Goal: Information Seeking & Learning: Learn about a topic

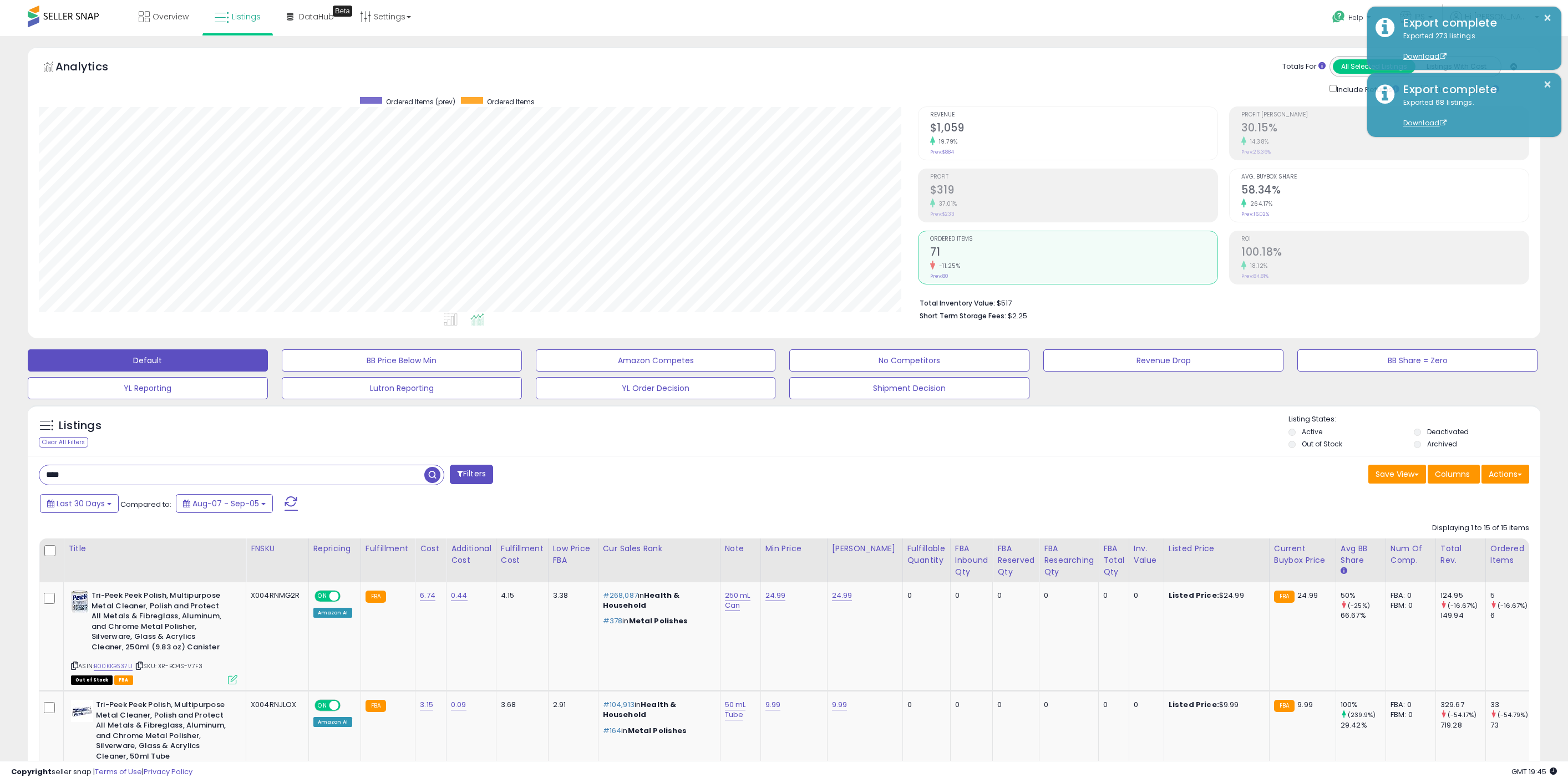
select select "**"
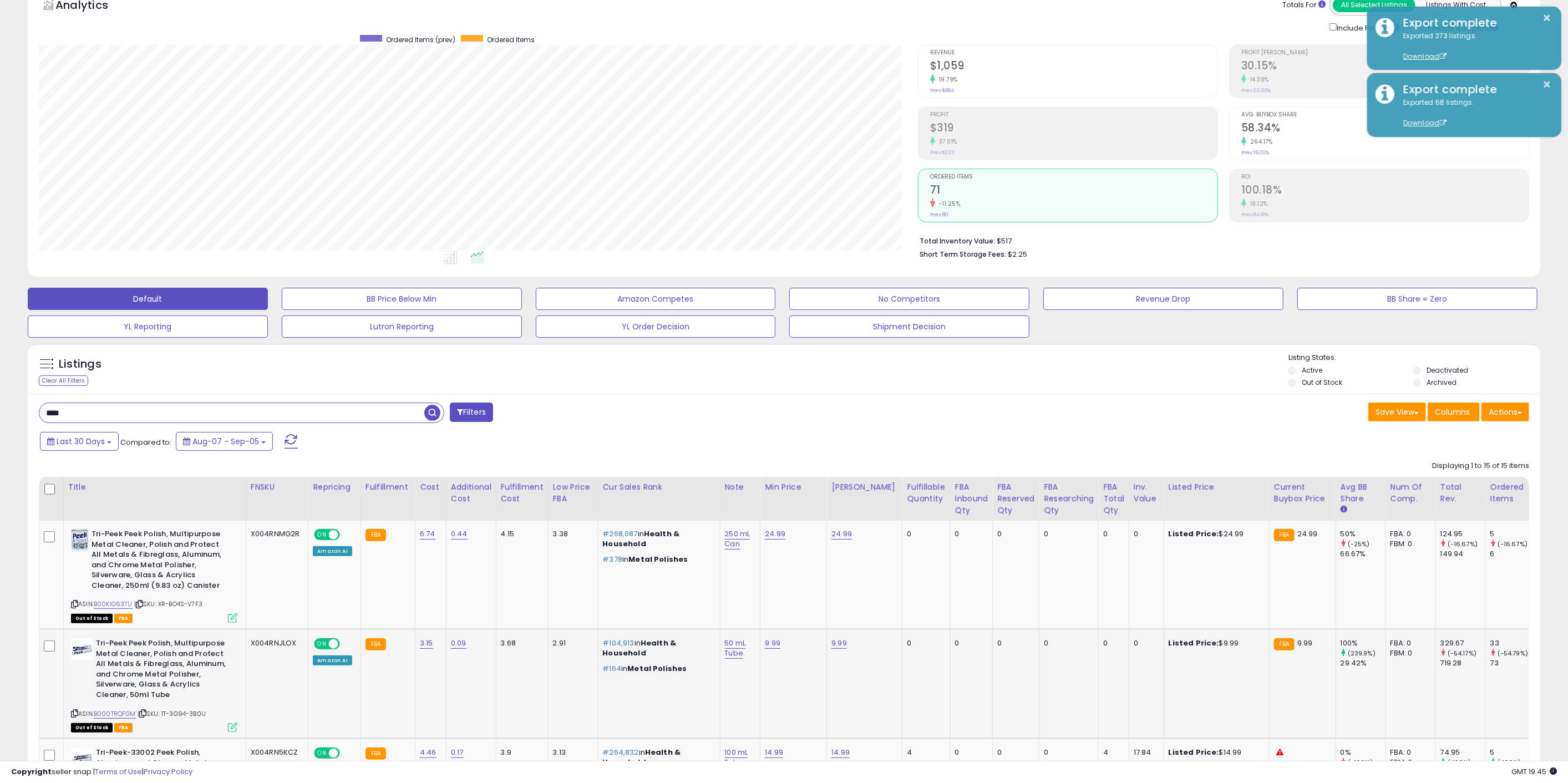
scroll to position [227, 879]
click at [177, 409] on input "****" at bounding box center [231, 412] width 385 height 19
type input "*****"
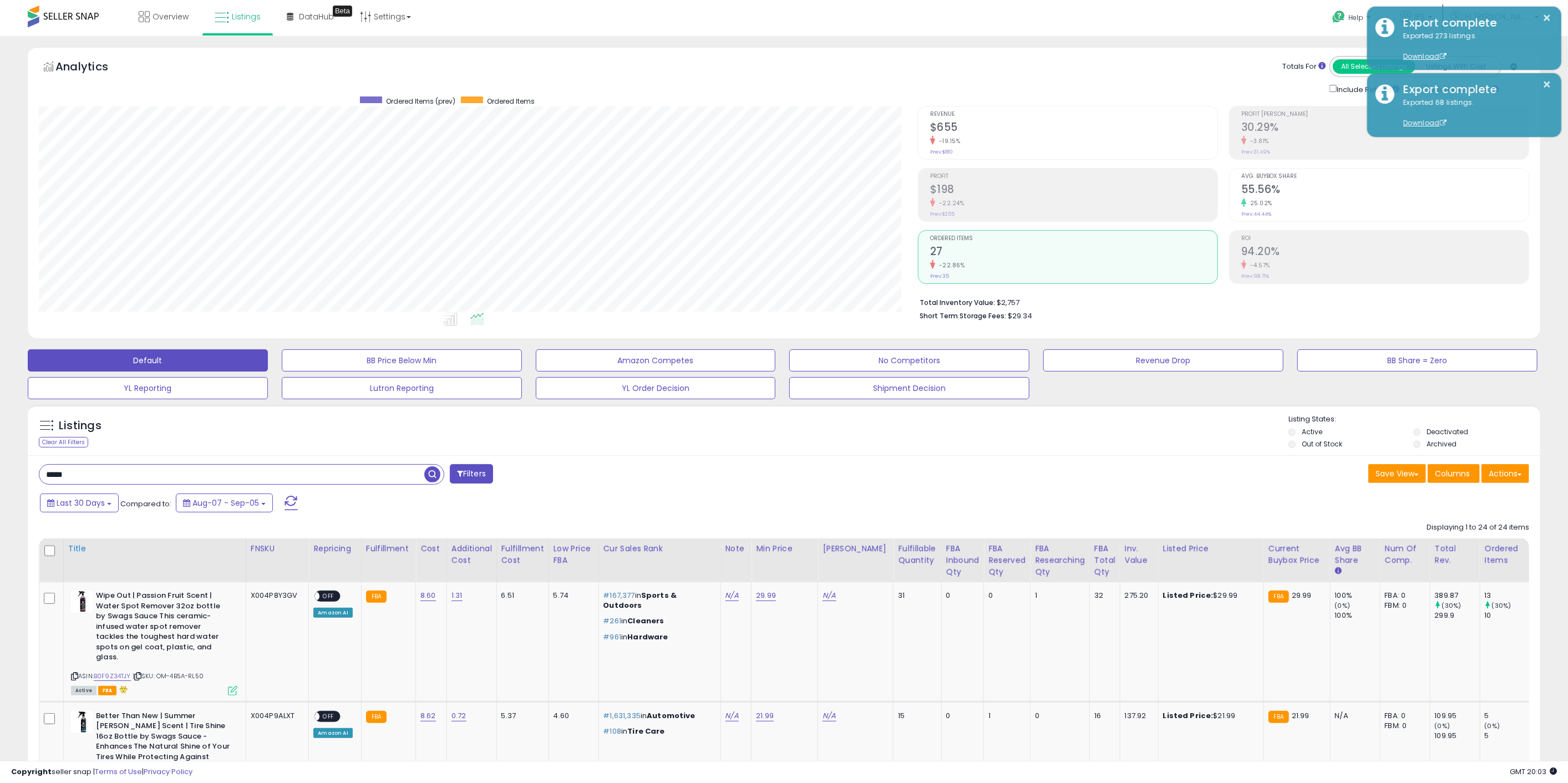
click at [74, 545] on div "Title" at bounding box center [155, 548] width 173 height 12
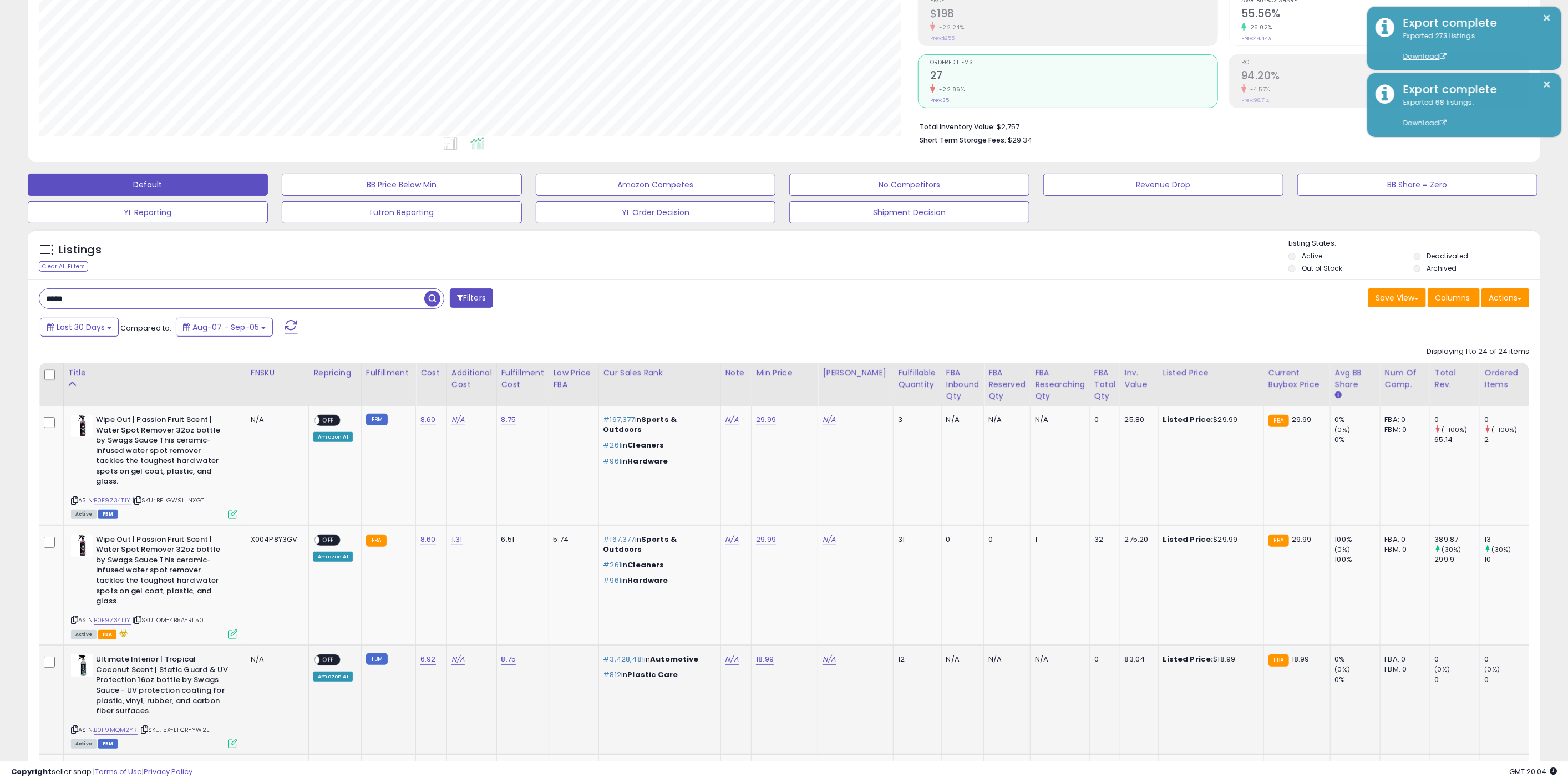
scroll to position [185, 0]
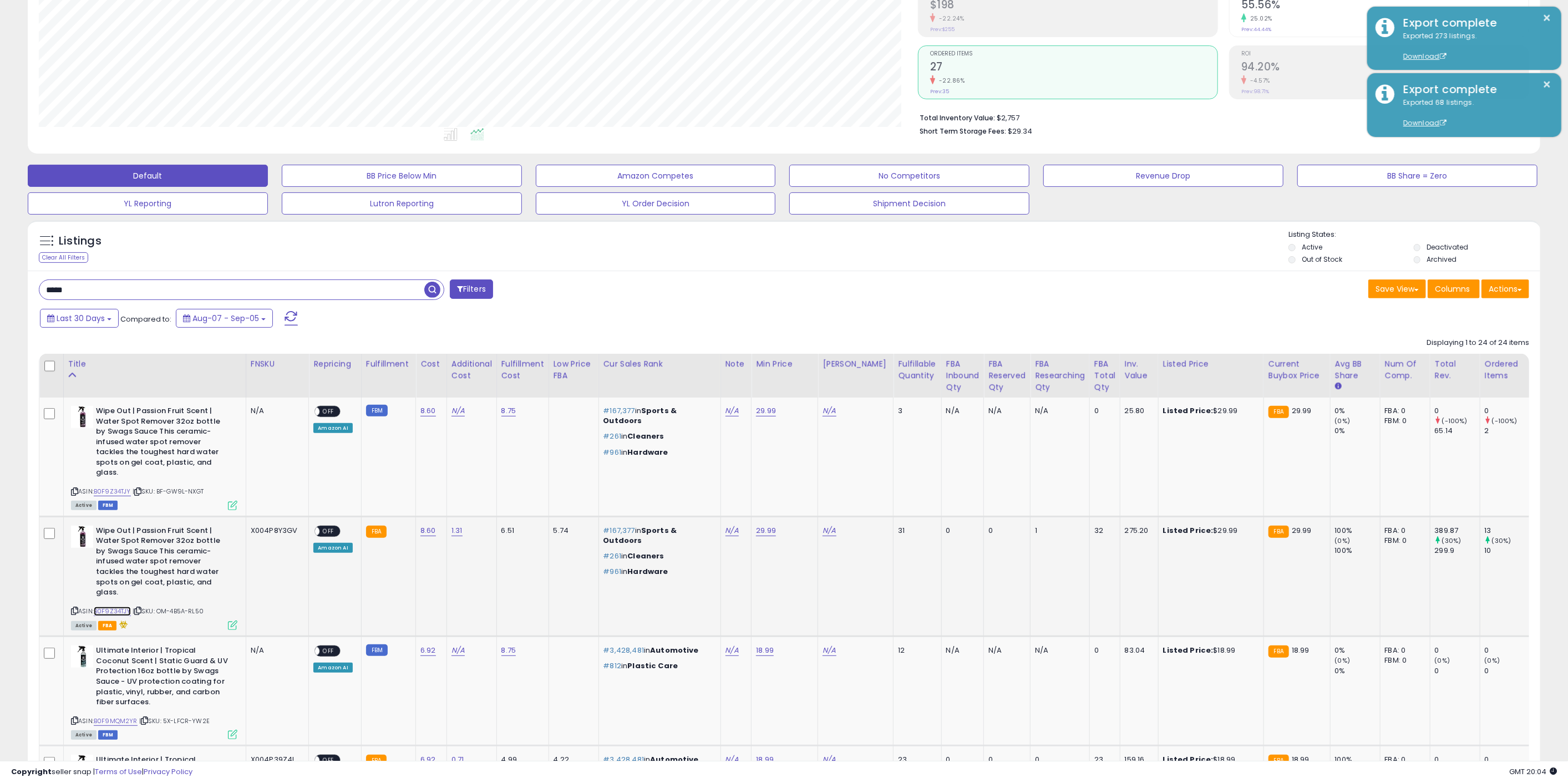
click at [126, 607] on link "B0F9Z34TJY" at bounding box center [112, 611] width 37 height 9
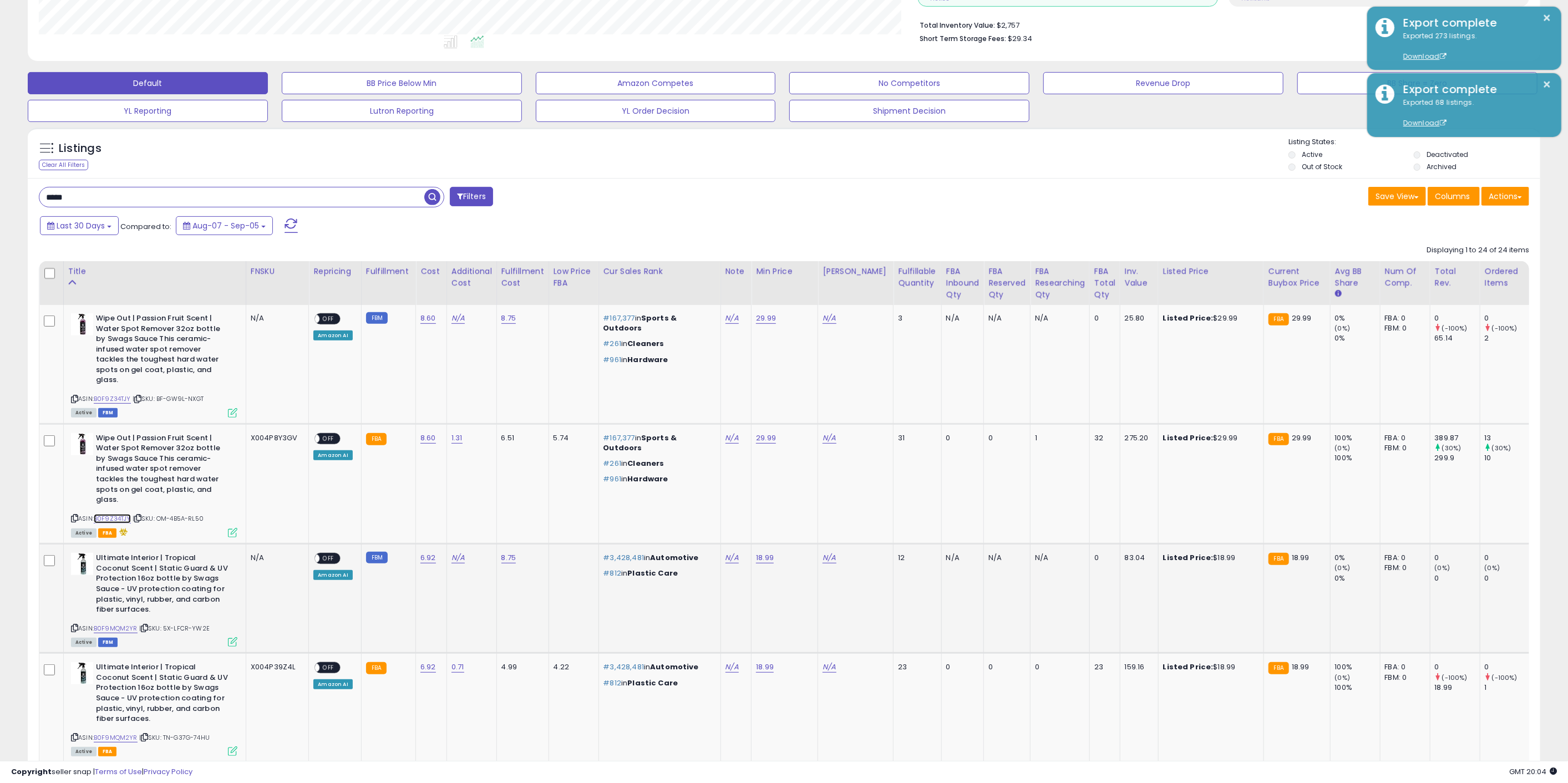
scroll to position [308, 0]
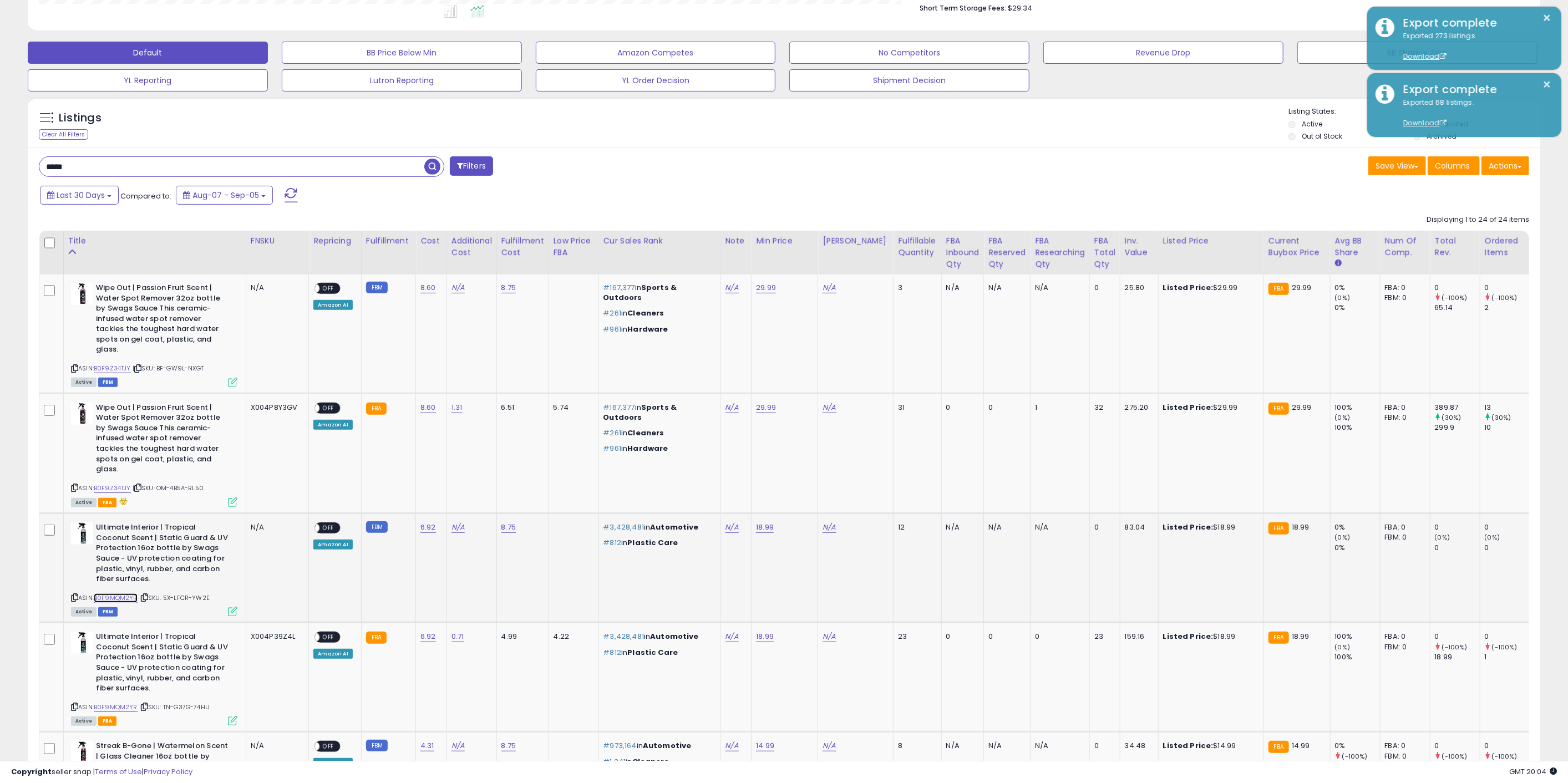
click at [121, 593] on link "B0F9MQM2YR" at bounding box center [115, 598] width 44 height 9
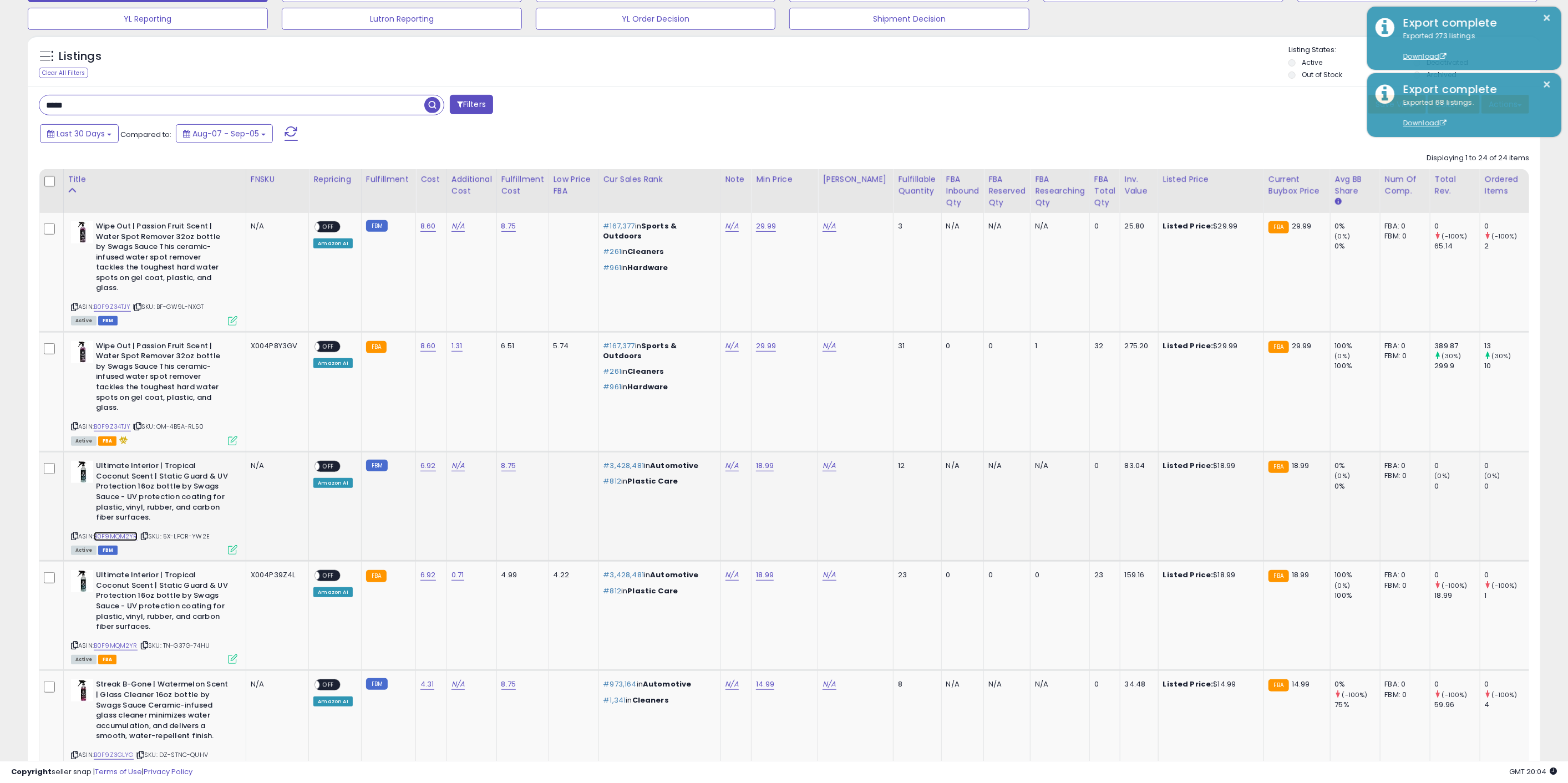
scroll to position [431, 0]
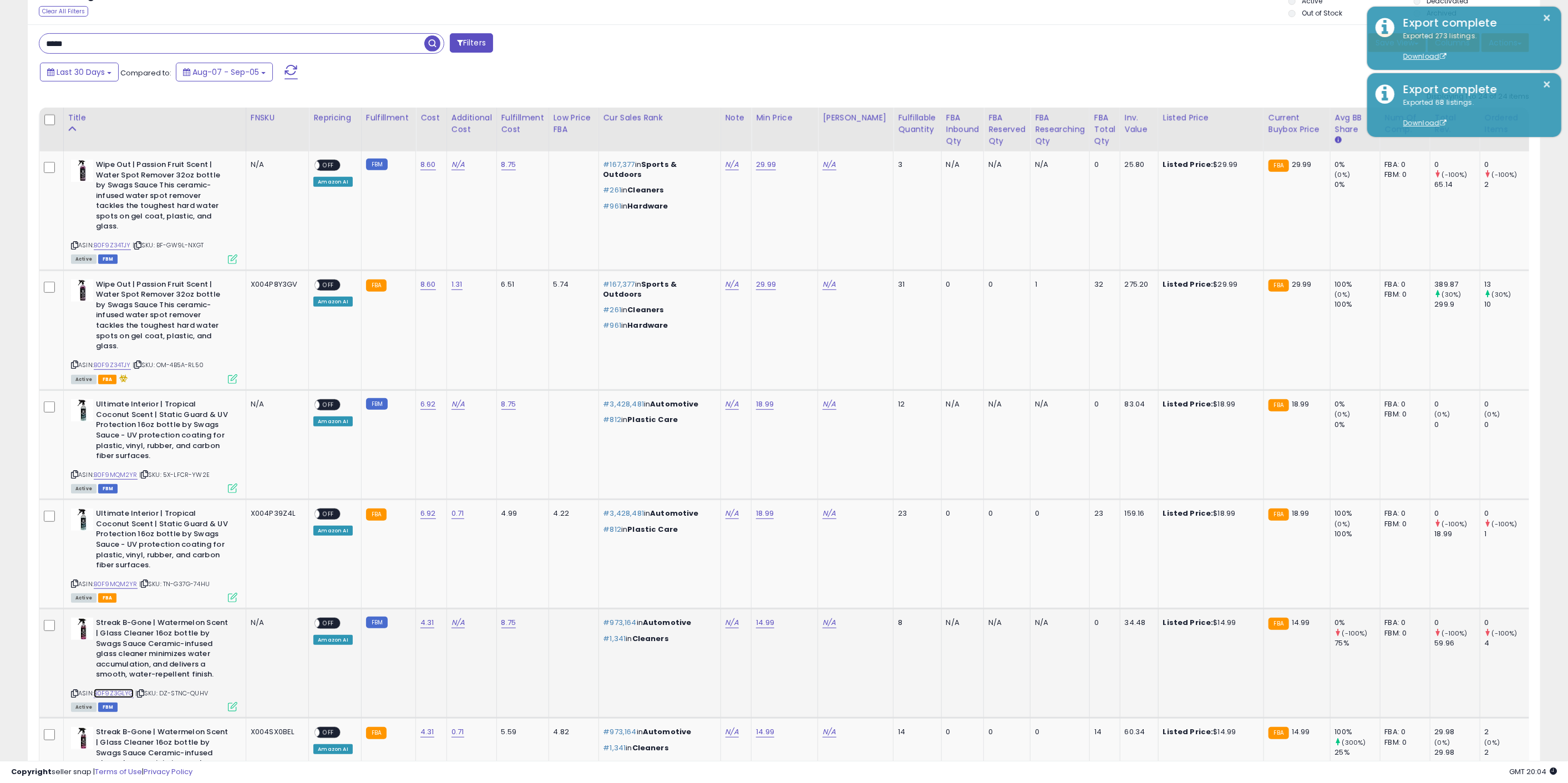
click at [123, 689] on link "B0F9Z3GLYG" at bounding box center [114, 693] width 40 height 9
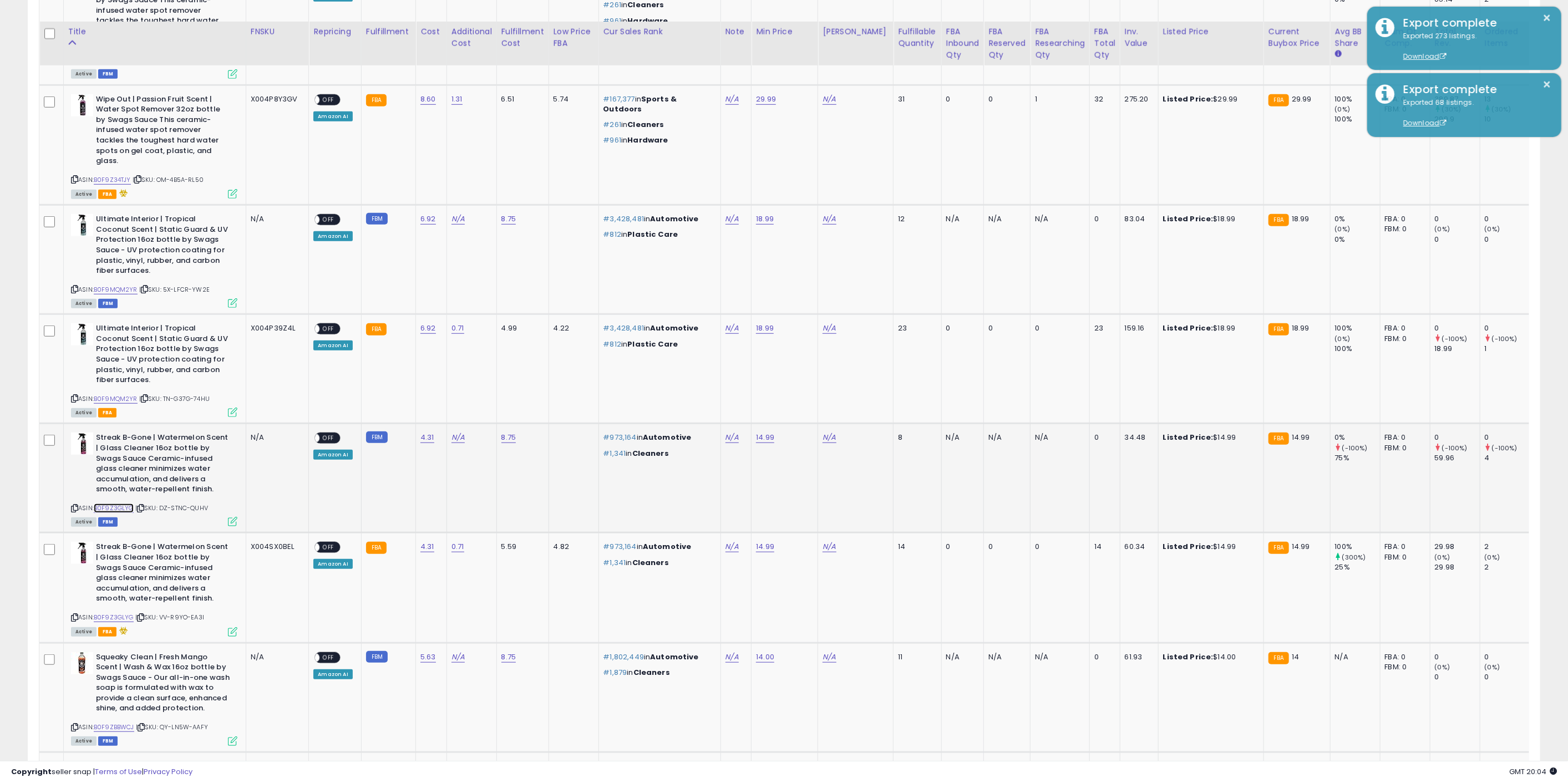
scroll to position [678, 0]
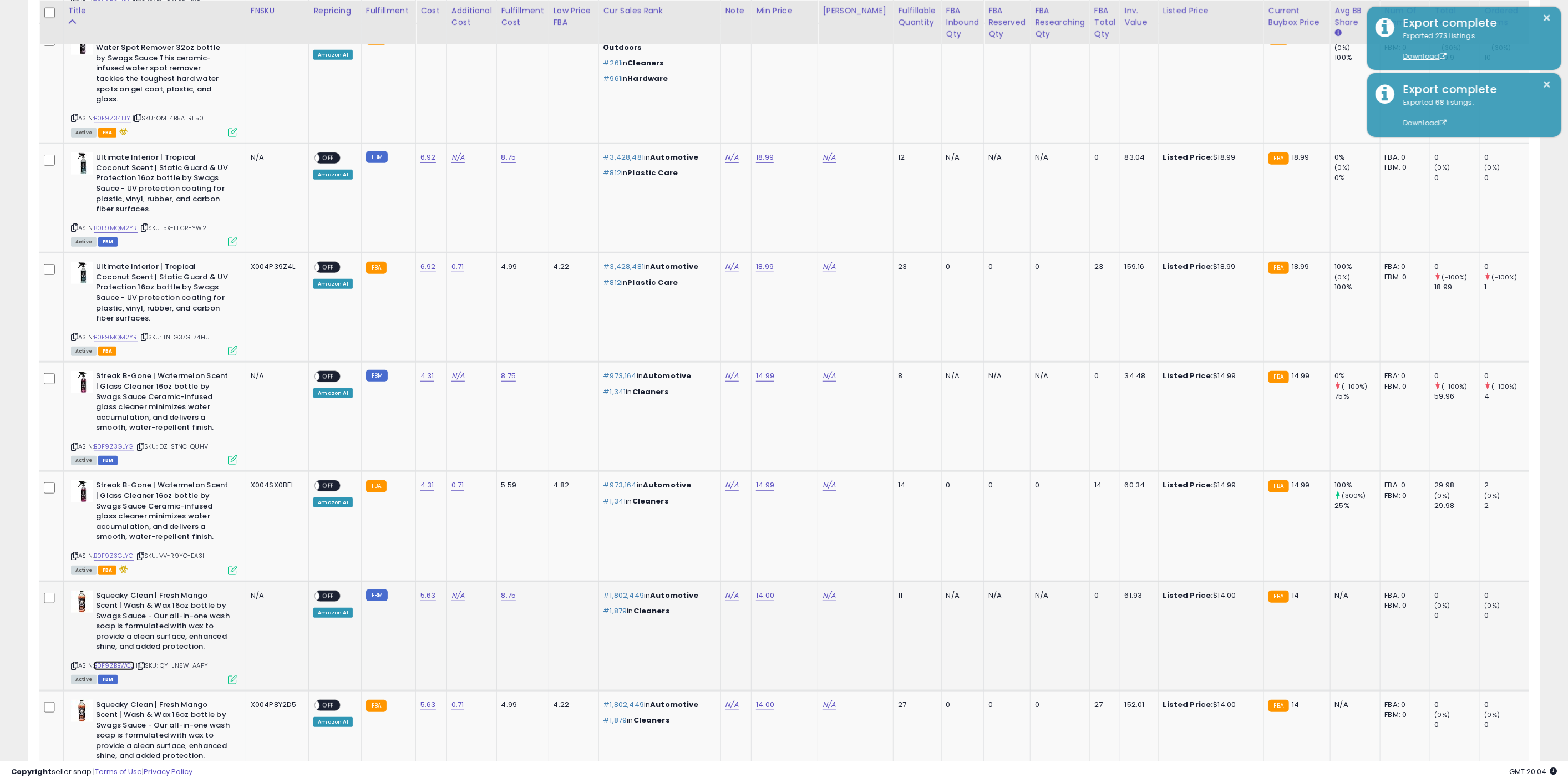
click at [130, 661] on link "B0F9ZBBWCJ" at bounding box center [114, 665] width 40 height 9
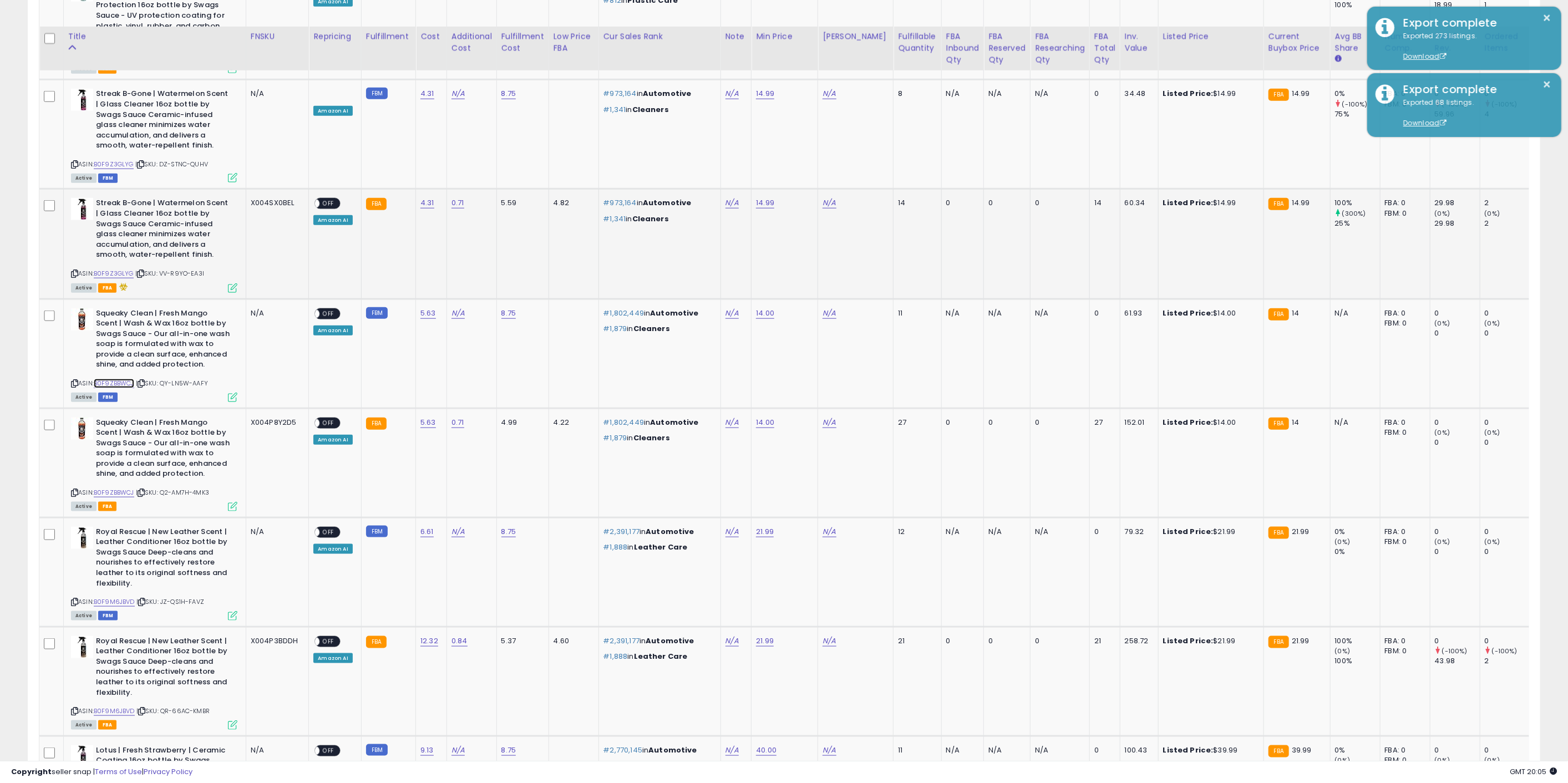
scroll to position [985, 0]
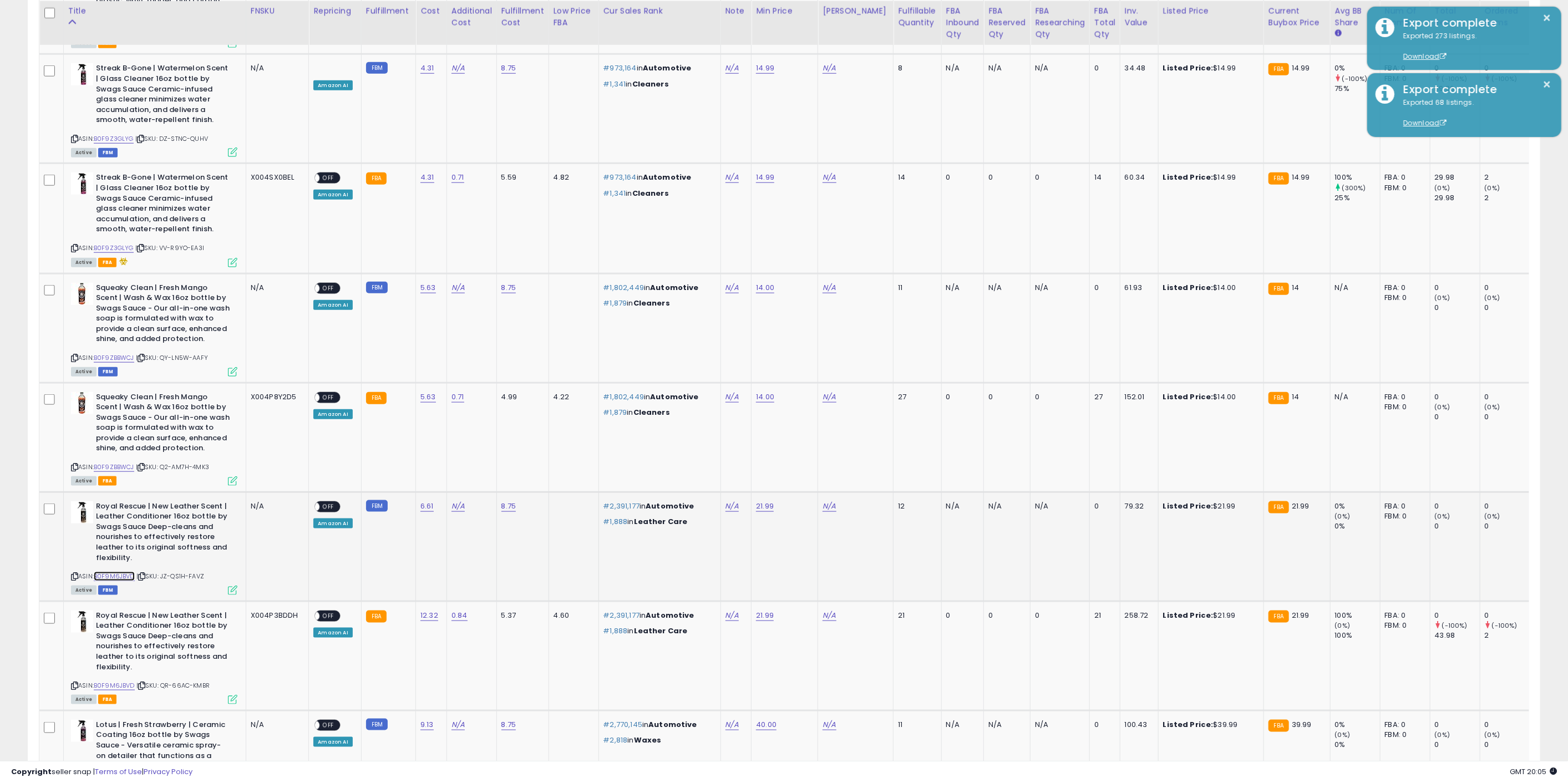
click at [120, 572] on link "B0F9M6JBVD" at bounding box center [114, 576] width 41 height 9
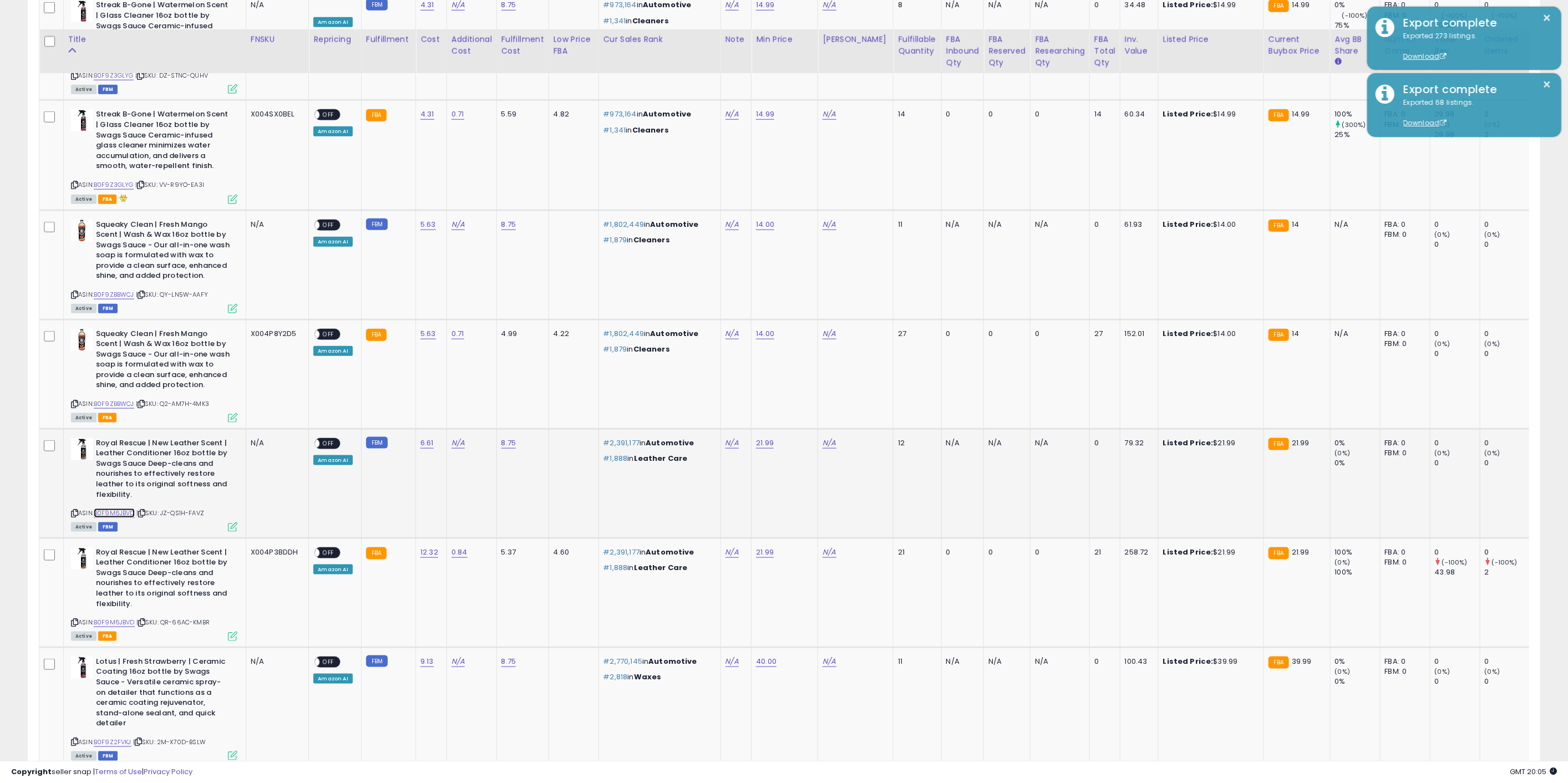
scroll to position [1109, 0]
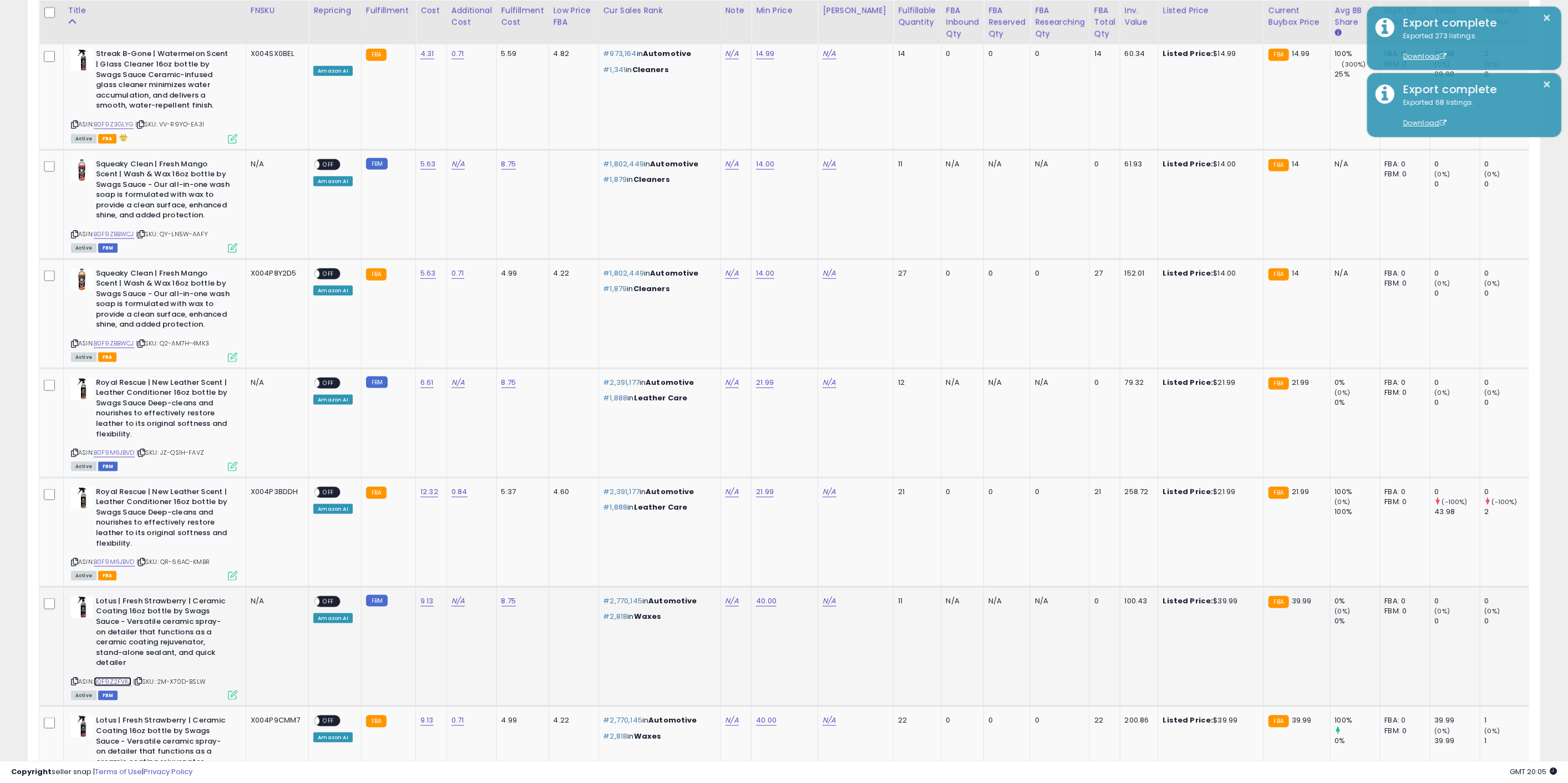
click at [118, 677] on link "B0F9Z2FVKJ" at bounding box center [112, 682] width 38 height 9
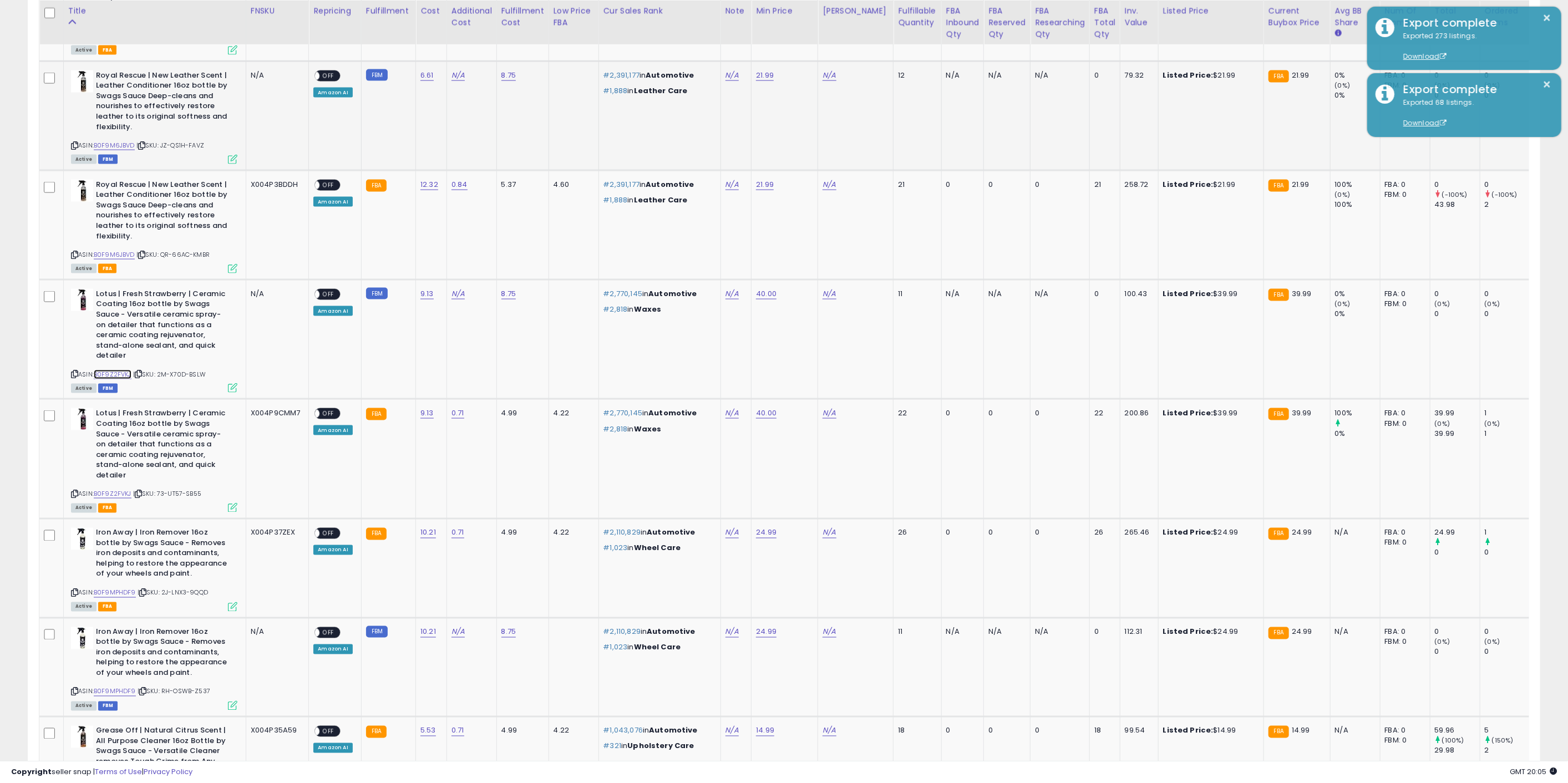
scroll to position [1417, 0]
click at [128, 587] on link "B0F9MPHDF9" at bounding box center [115, 592] width 42 height 9
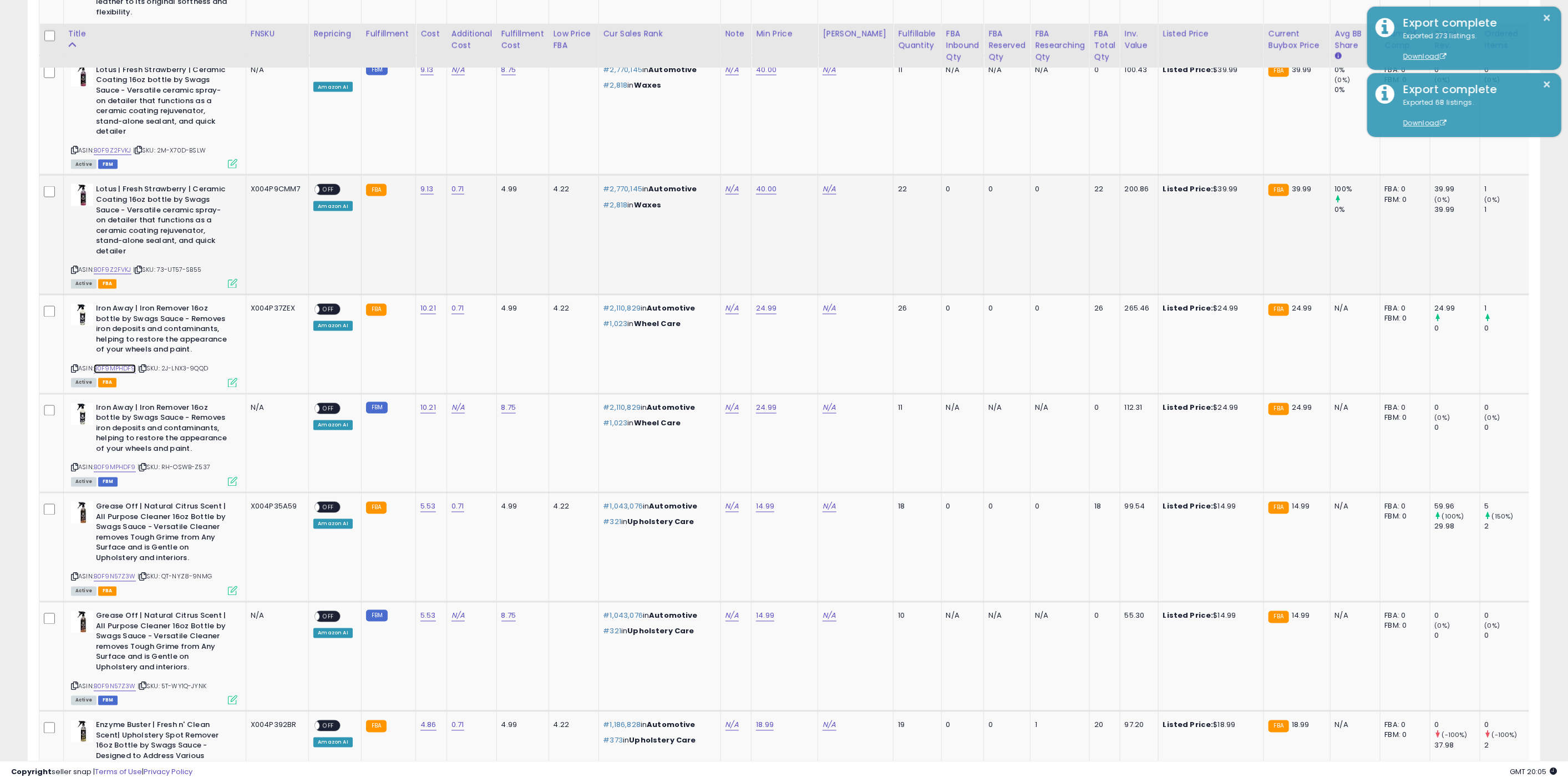
scroll to position [1663, 0]
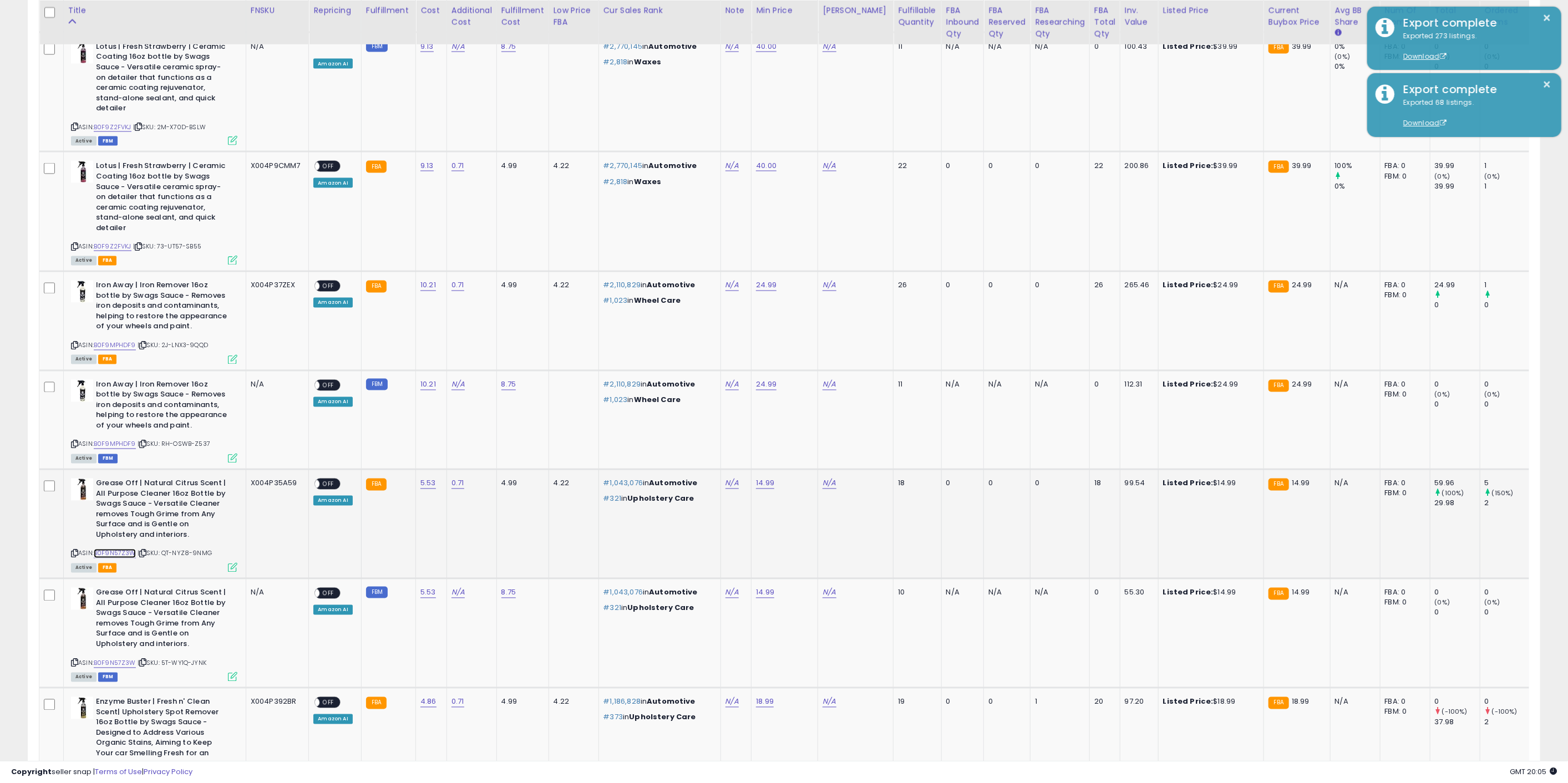
click at [124, 549] on link "B0F9N57Z3W" at bounding box center [115, 553] width 42 height 9
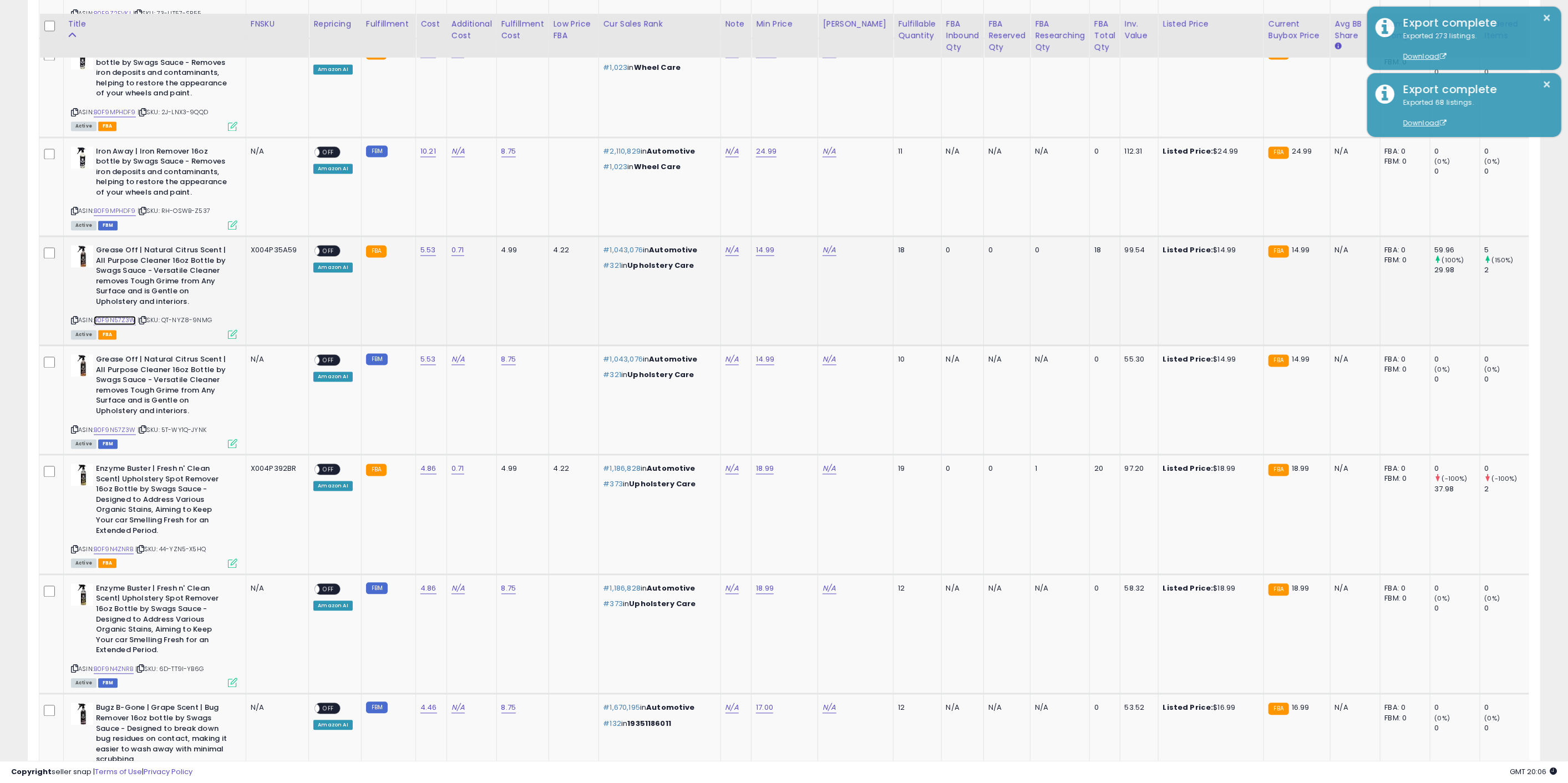
scroll to position [1910, 0]
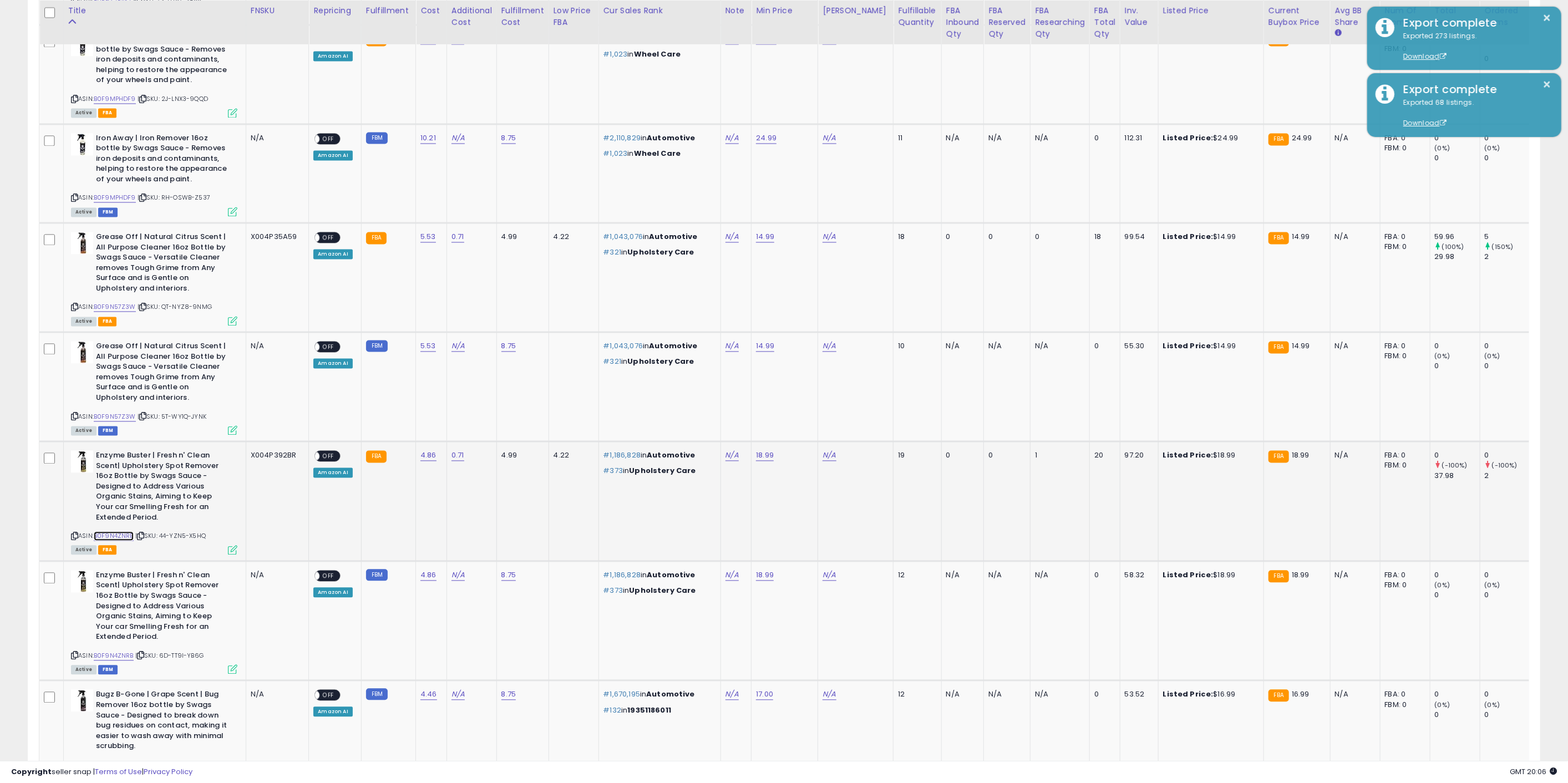
click at [124, 532] on link "B0F9N4ZNRB" at bounding box center [114, 536] width 40 height 9
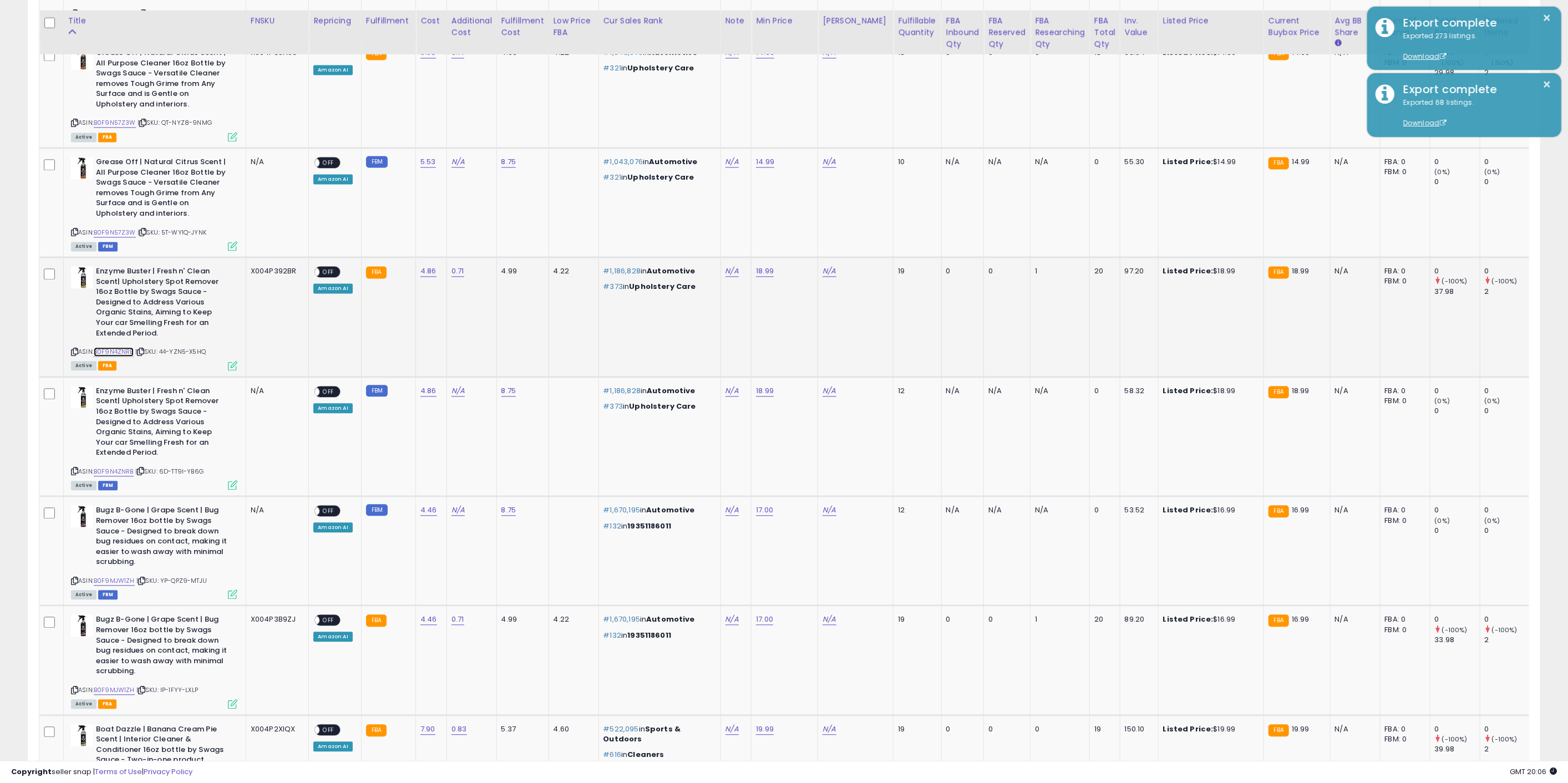
scroll to position [2156, 0]
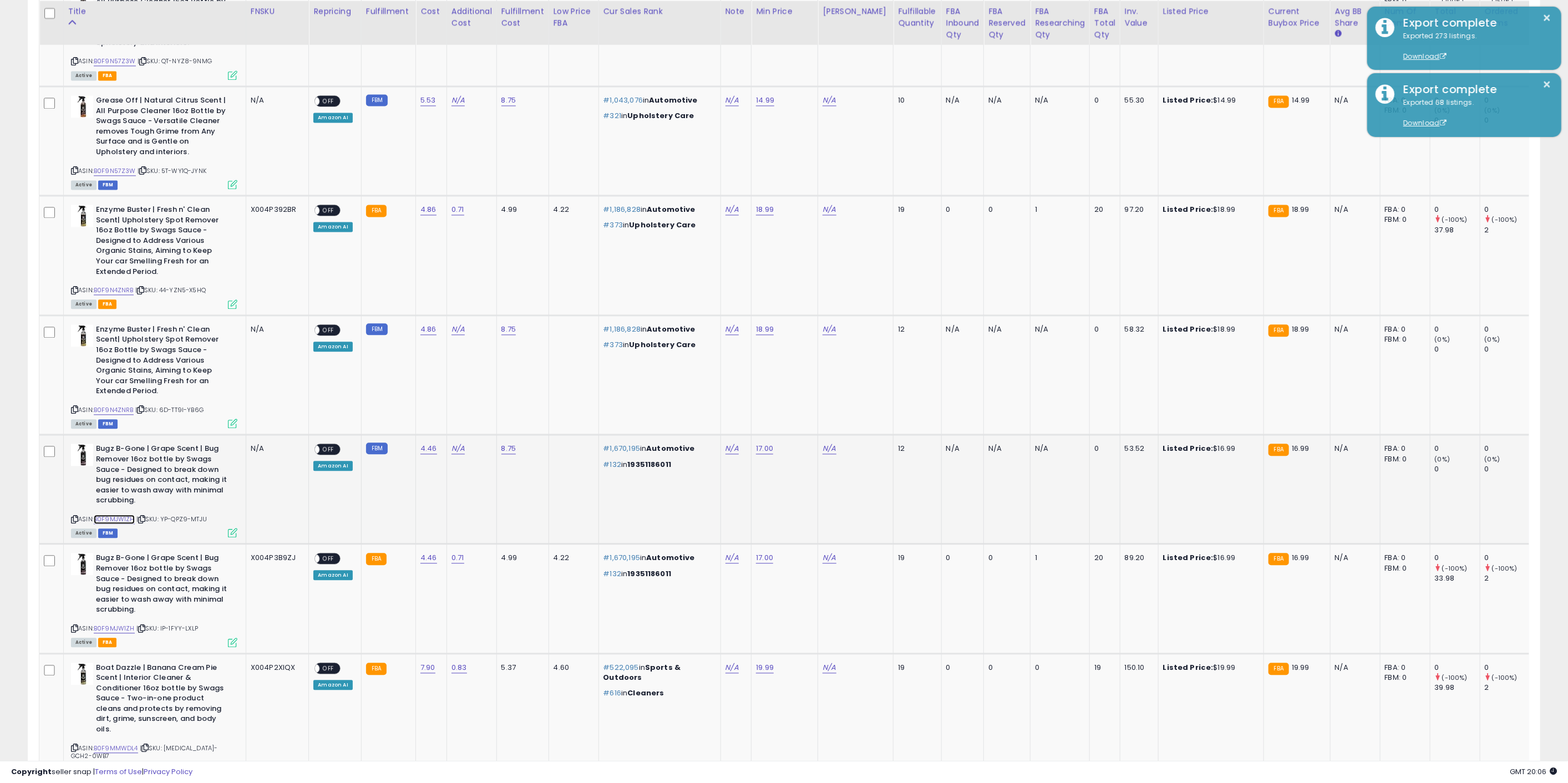
click at [125, 515] on link "B0F9MJW1ZH" at bounding box center [114, 519] width 41 height 9
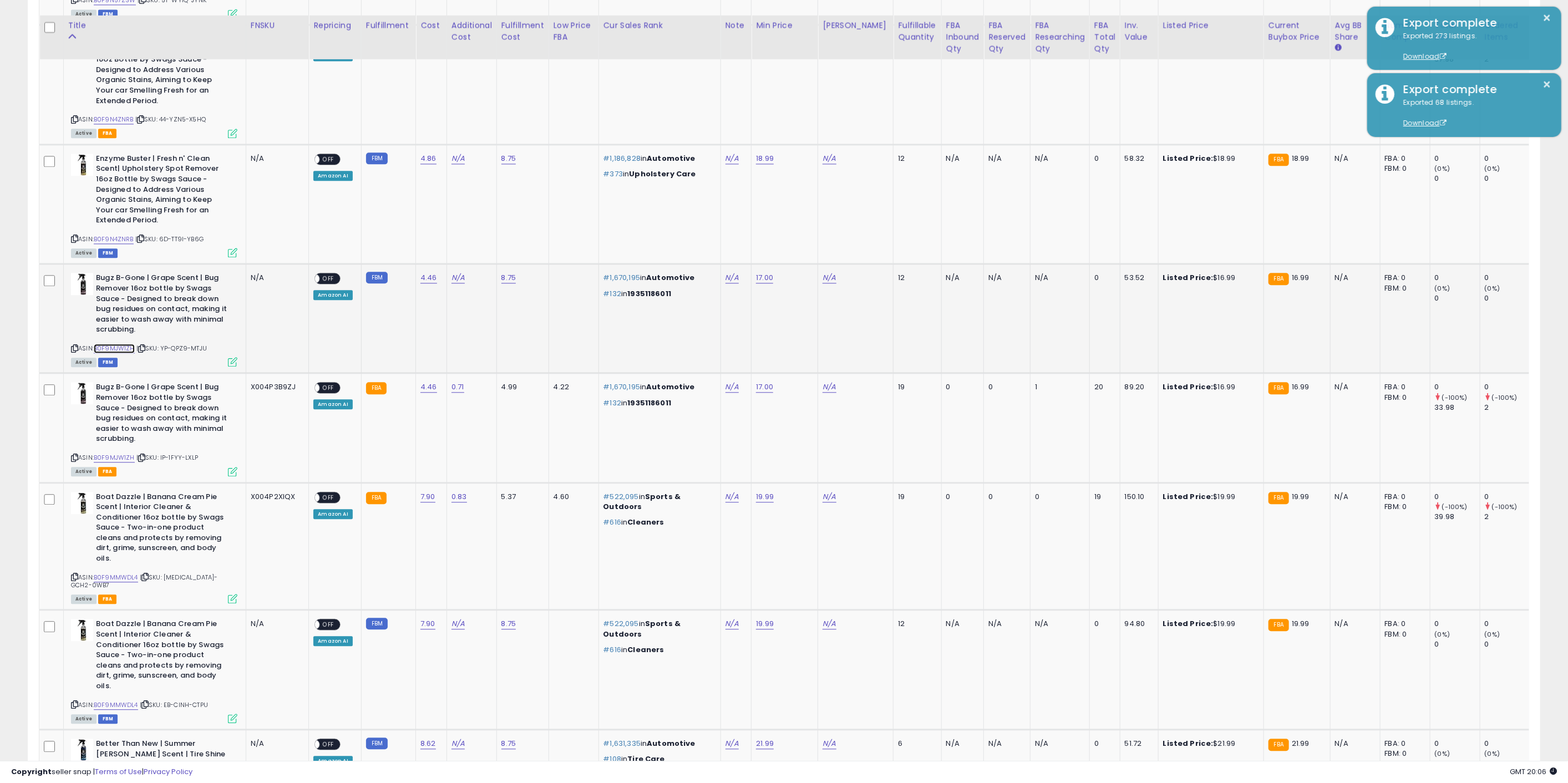
scroll to position [2340, 0]
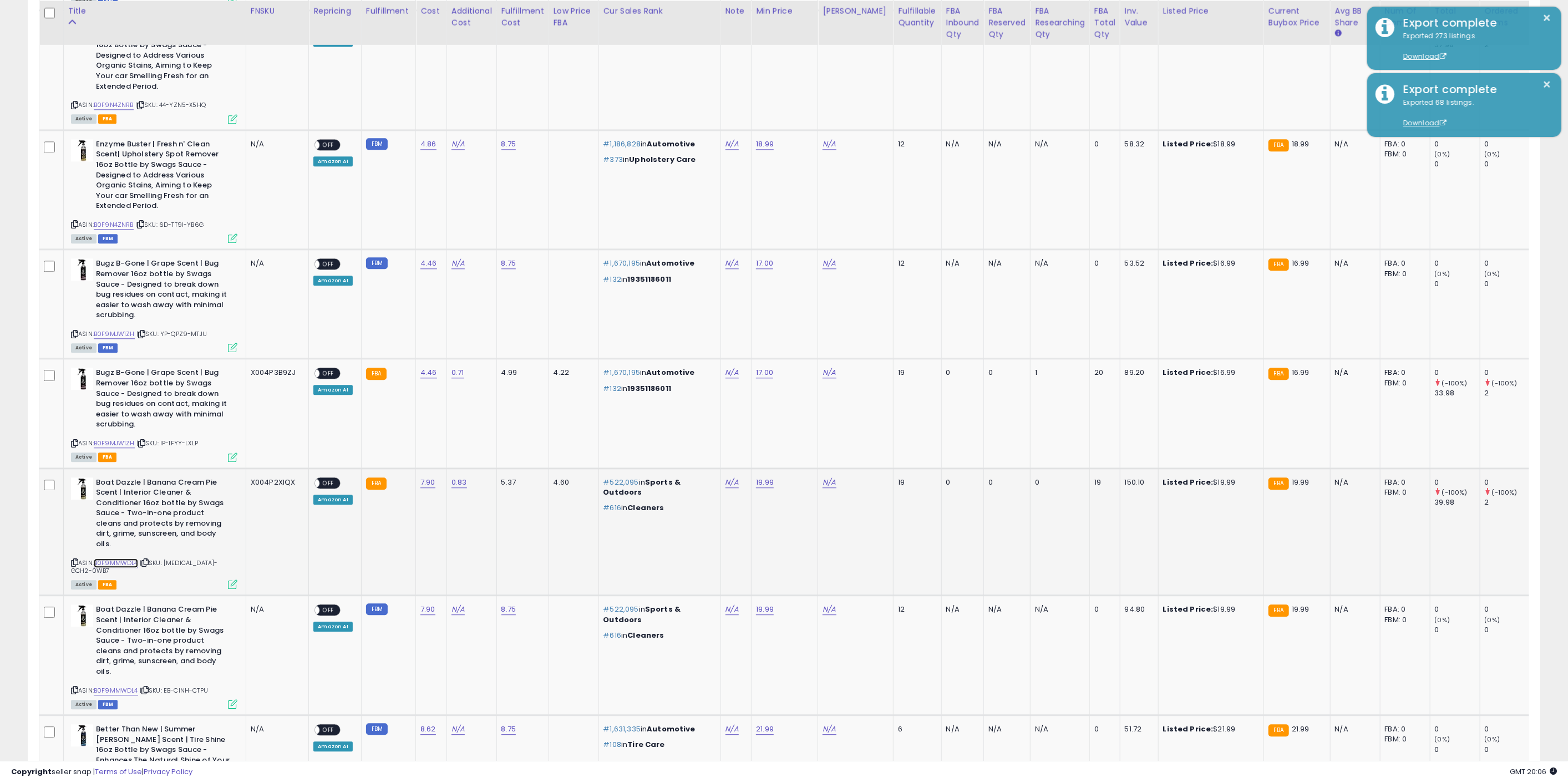
click at [126, 559] on link "B0F9MMWDL4" at bounding box center [115, 563] width 44 height 9
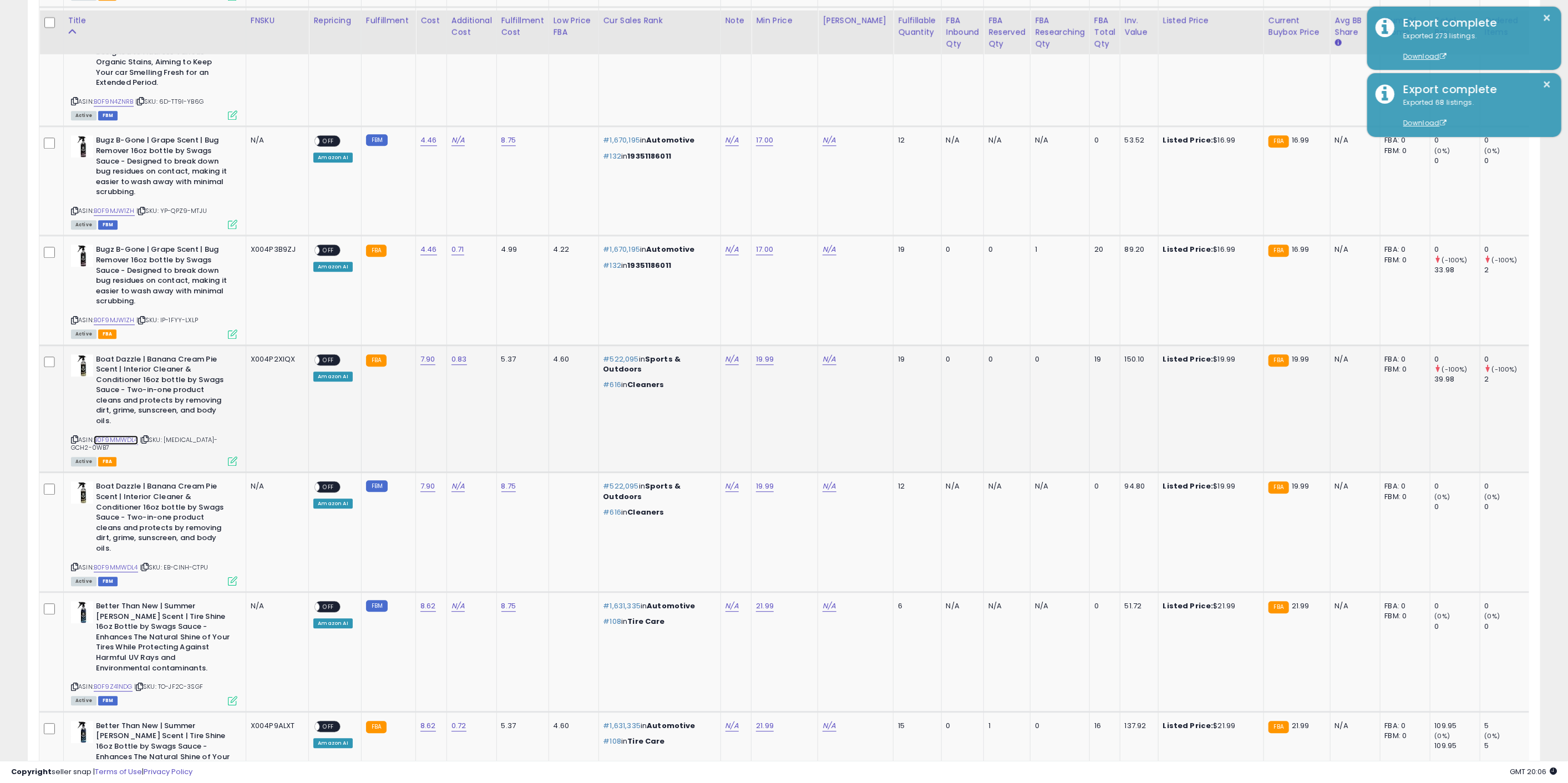
scroll to position [2525, 0]
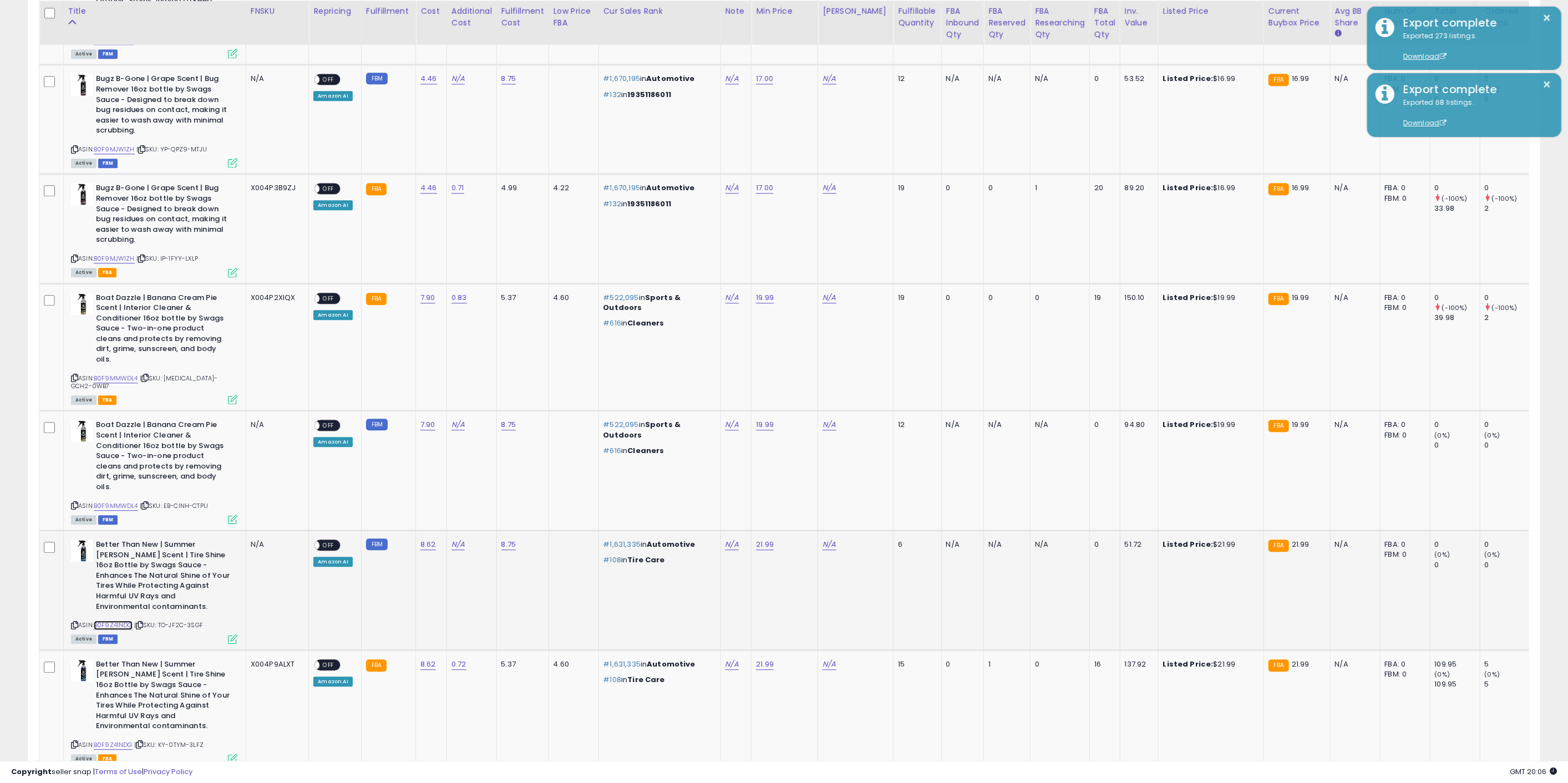
click at [123, 621] on link "B0F9Z41NDG" at bounding box center [113, 625] width 39 height 9
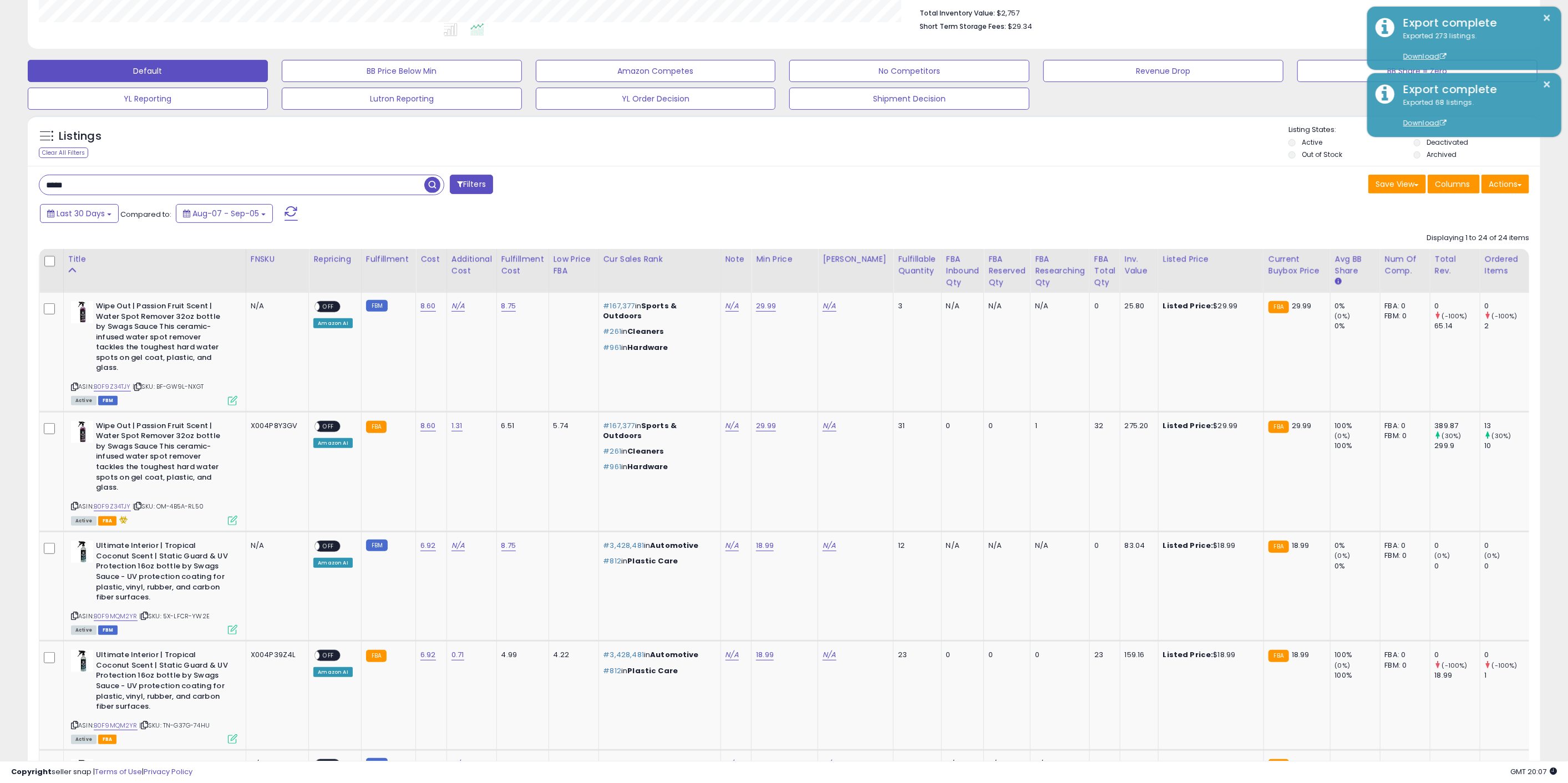
scroll to position [91, 0]
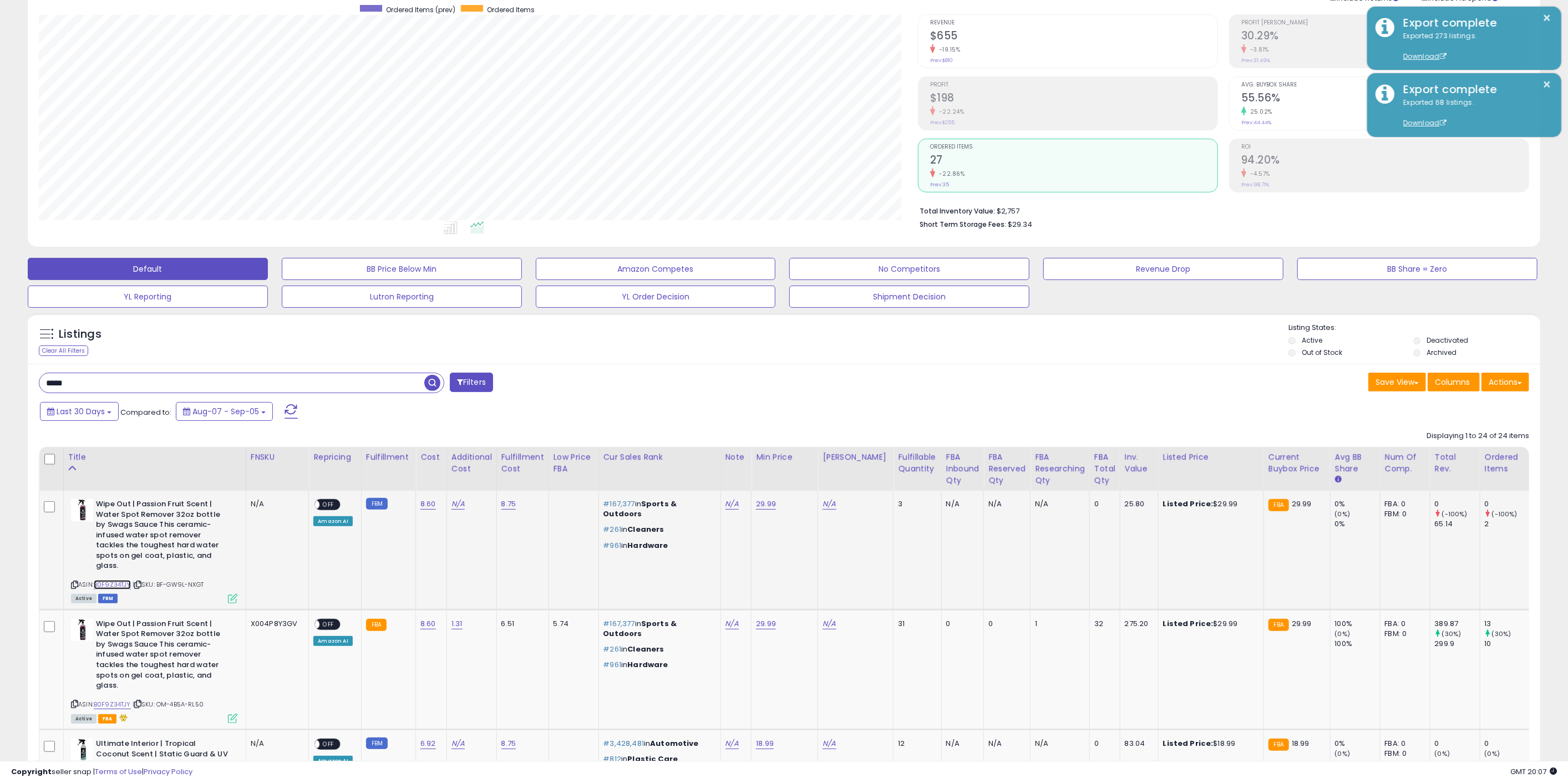
click at [126, 580] on link "B0F9Z34TJY" at bounding box center [112, 584] width 37 height 9
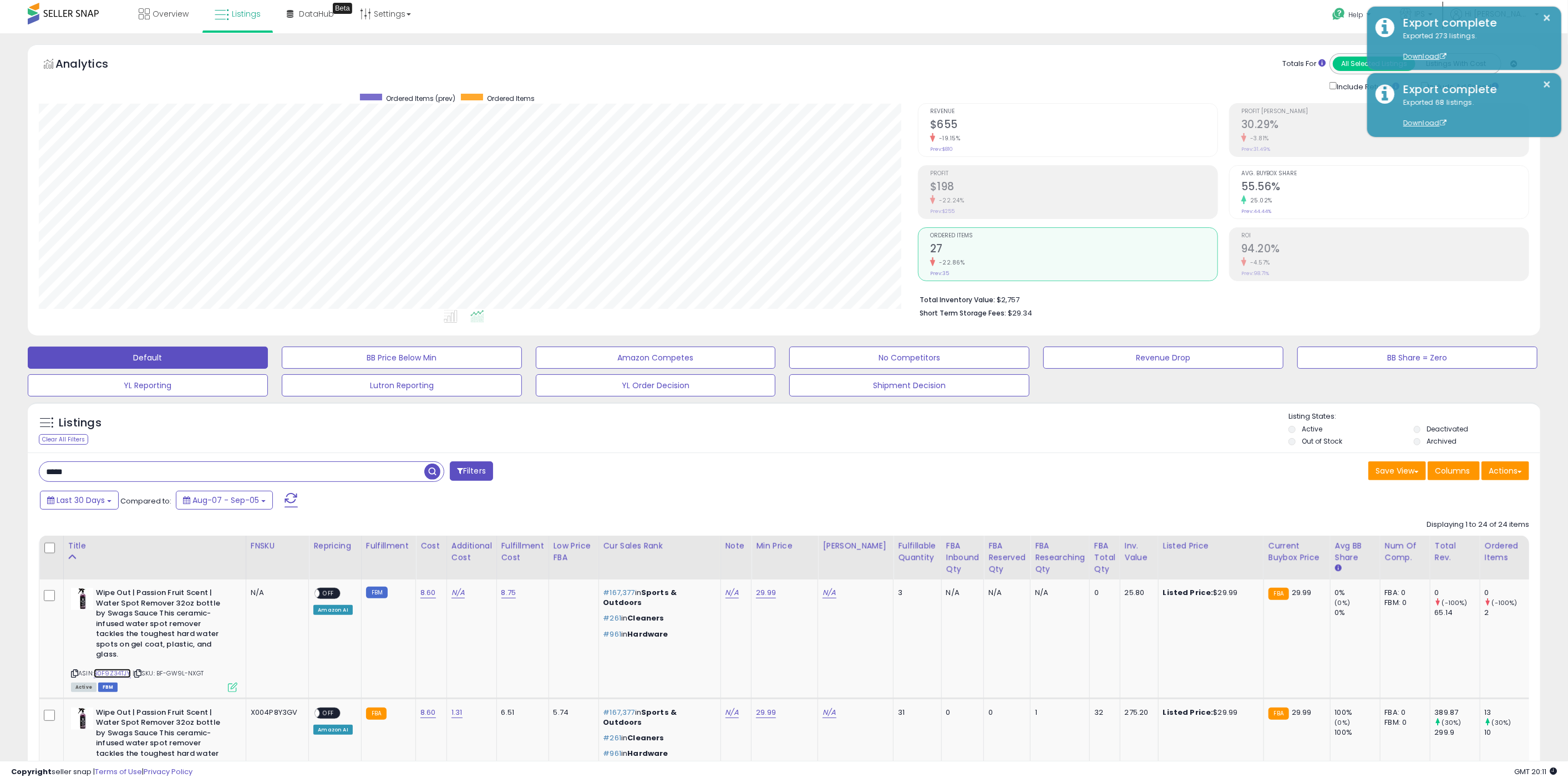
scroll to position [0, 0]
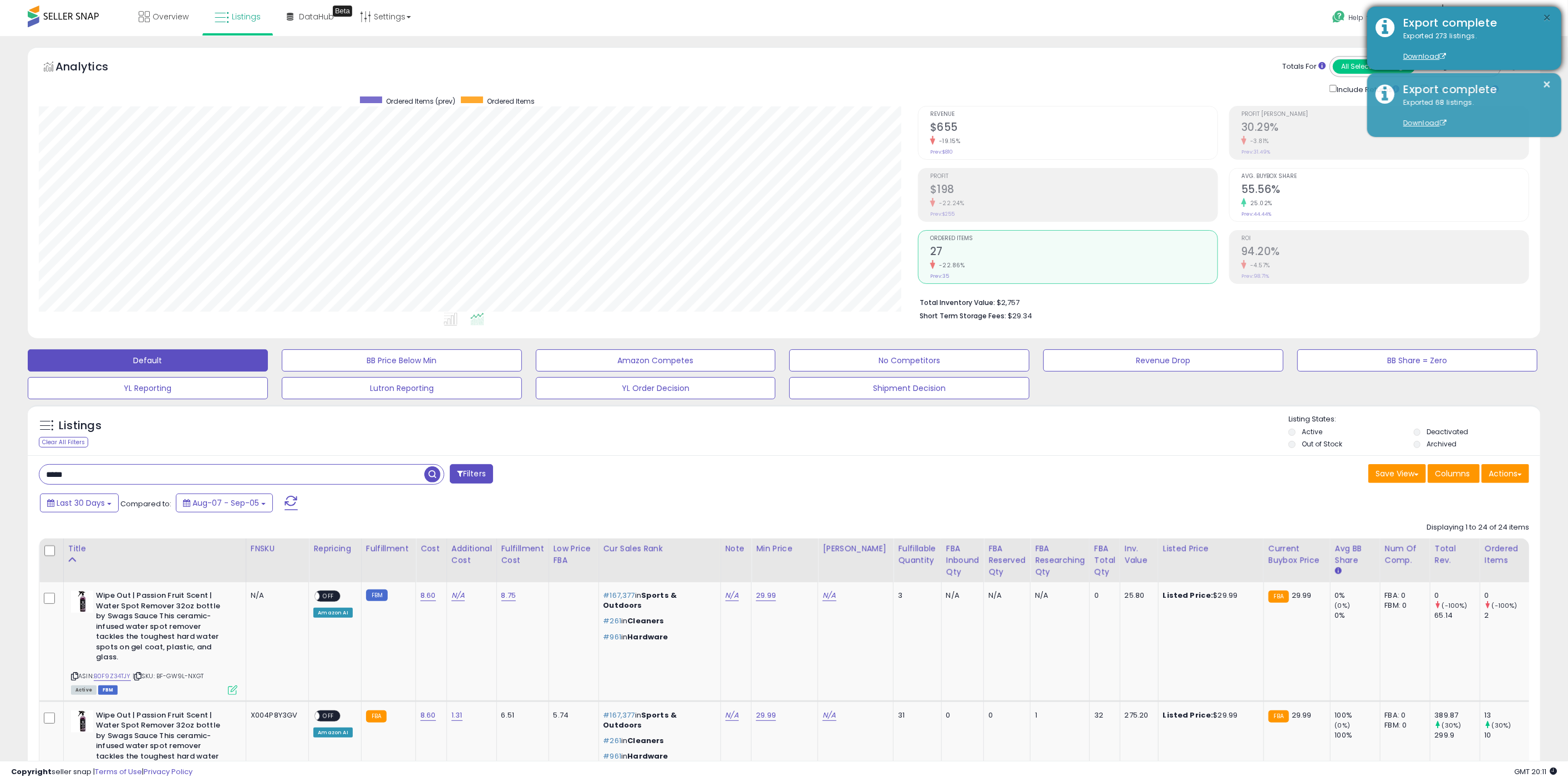
click at [1546, 15] on button "×" at bounding box center [1546, 18] width 9 height 14
click at [1548, 11] on button "×" at bounding box center [1546, 18] width 9 height 14
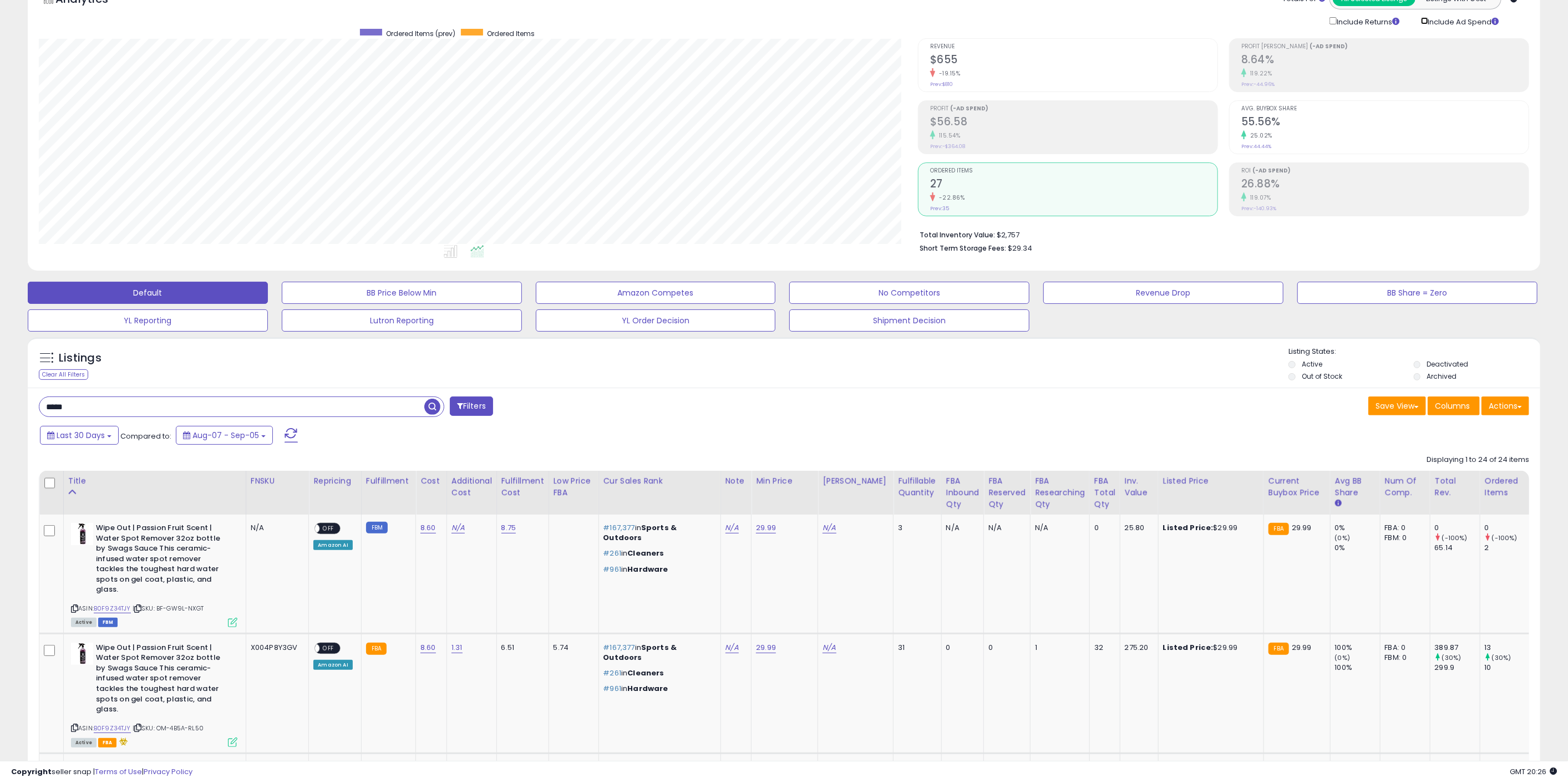
scroll to position [123, 0]
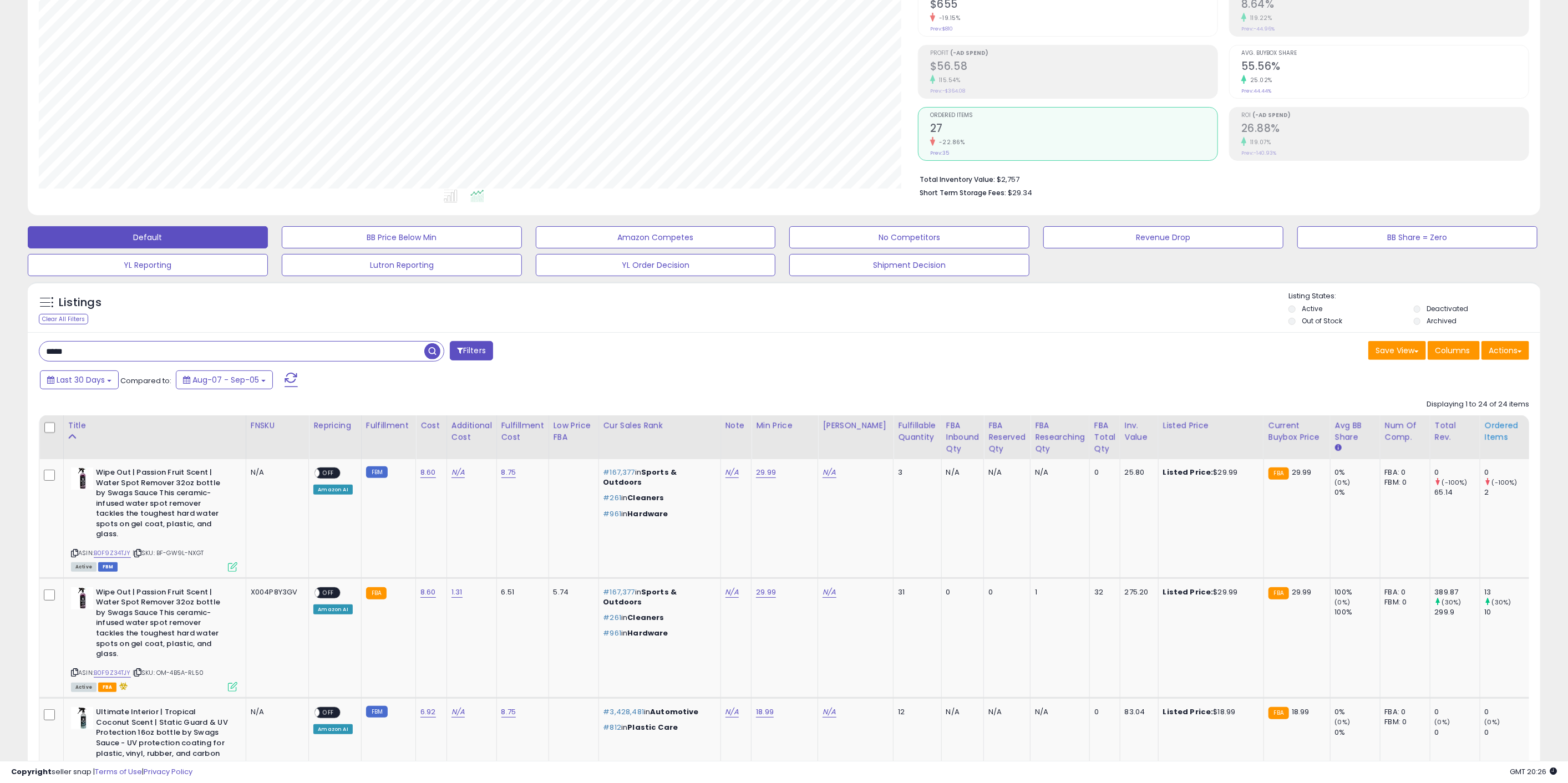
click at [1487, 422] on div "Ordered Items" at bounding box center [1505, 431] width 40 height 23
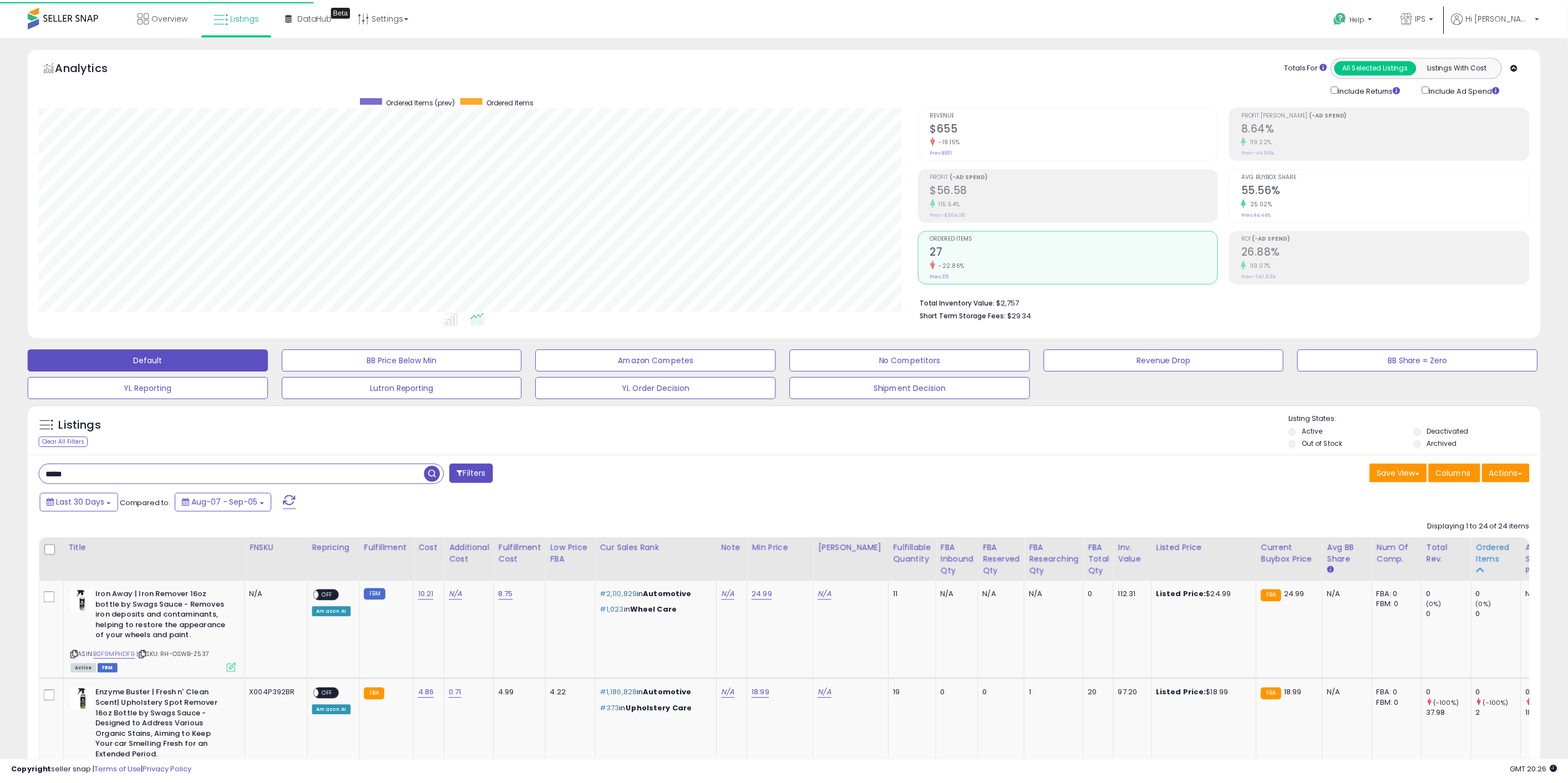
scroll to position [227, 879]
click at [1482, 543] on th "Ordered Items" at bounding box center [1505, 560] width 50 height 44
click at [1488, 552] on div "Ordered Items" at bounding box center [1505, 554] width 40 height 23
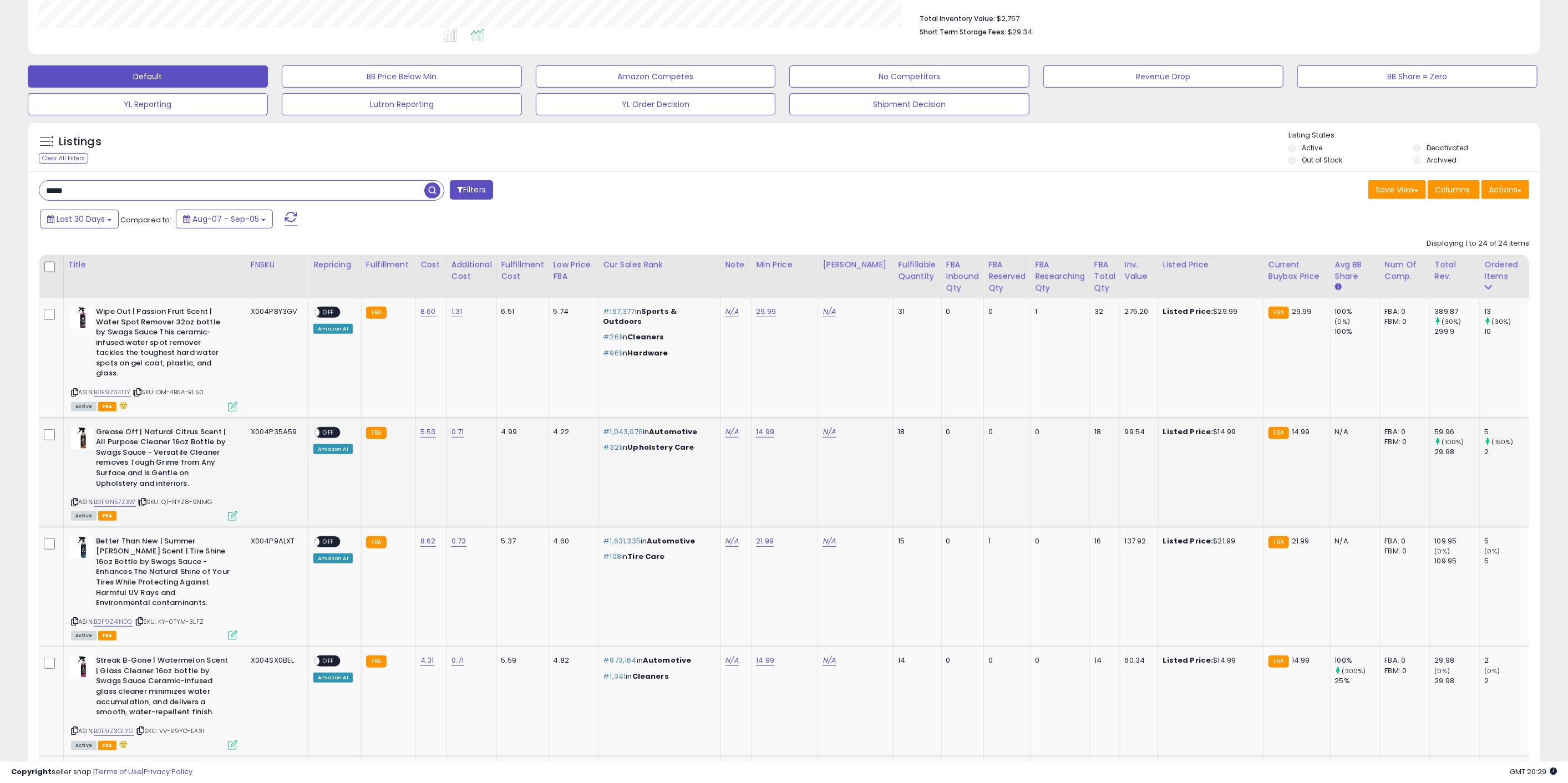
scroll to position [308, 0]
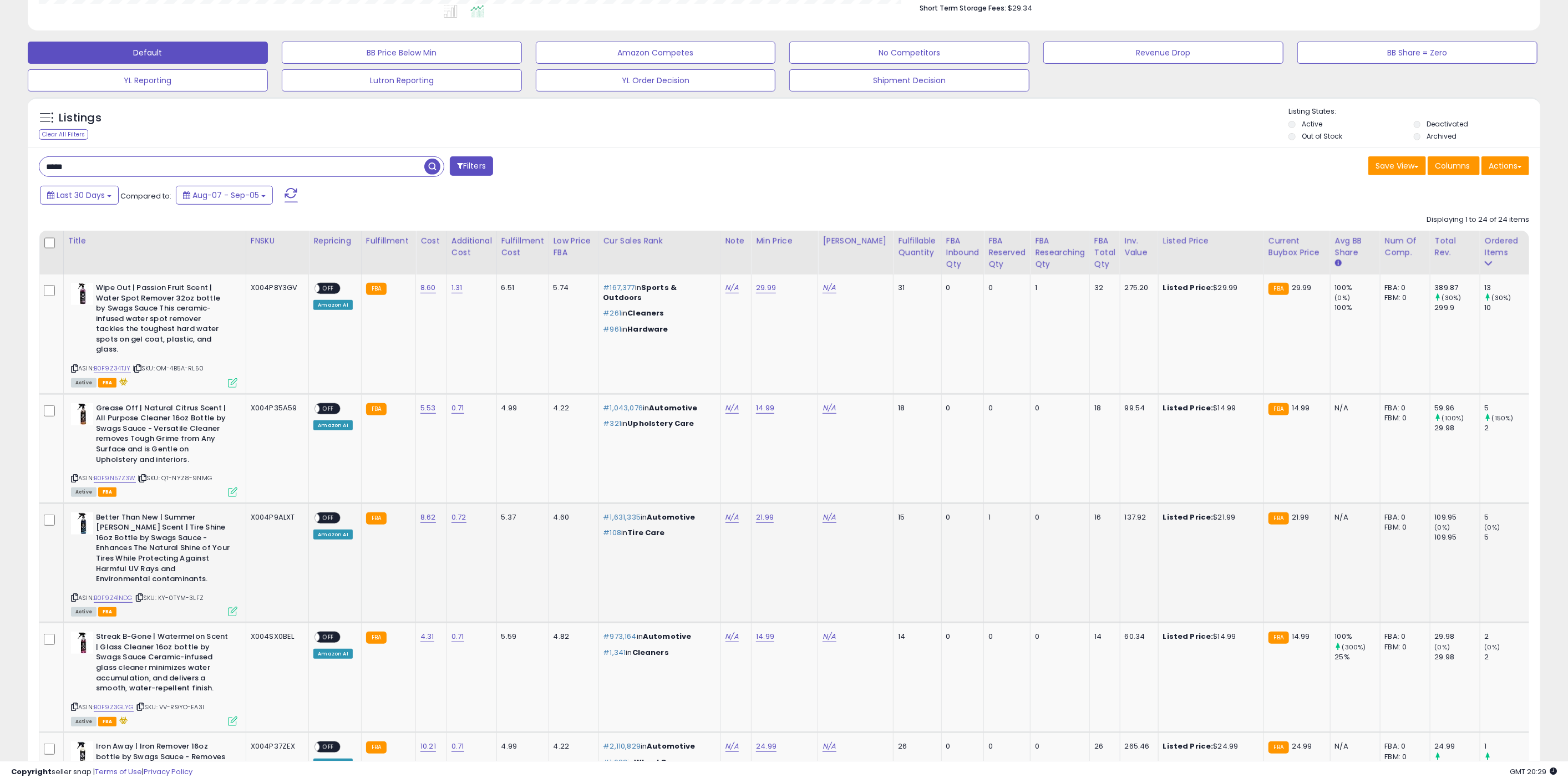
drag, startPoint x: 1216, startPoint y: 508, endPoint x: 1147, endPoint y: 511, distance: 69.1
click at [1158, 511] on td "Listed Price: $21.99" at bounding box center [1210, 562] width 105 height 120
click at [1163, 511] on b "Listed Price:" at bounding box center [1188, 517] width 50 height 11
drag, startPoint x: 1149, startPoint y: 509, endPoint x: 1224, endPoint y: 504, distance: 75.2
click at [1224, 512] on div "Listed Price: $21.99" at bounding box center [1209, 517] width 92 height 10
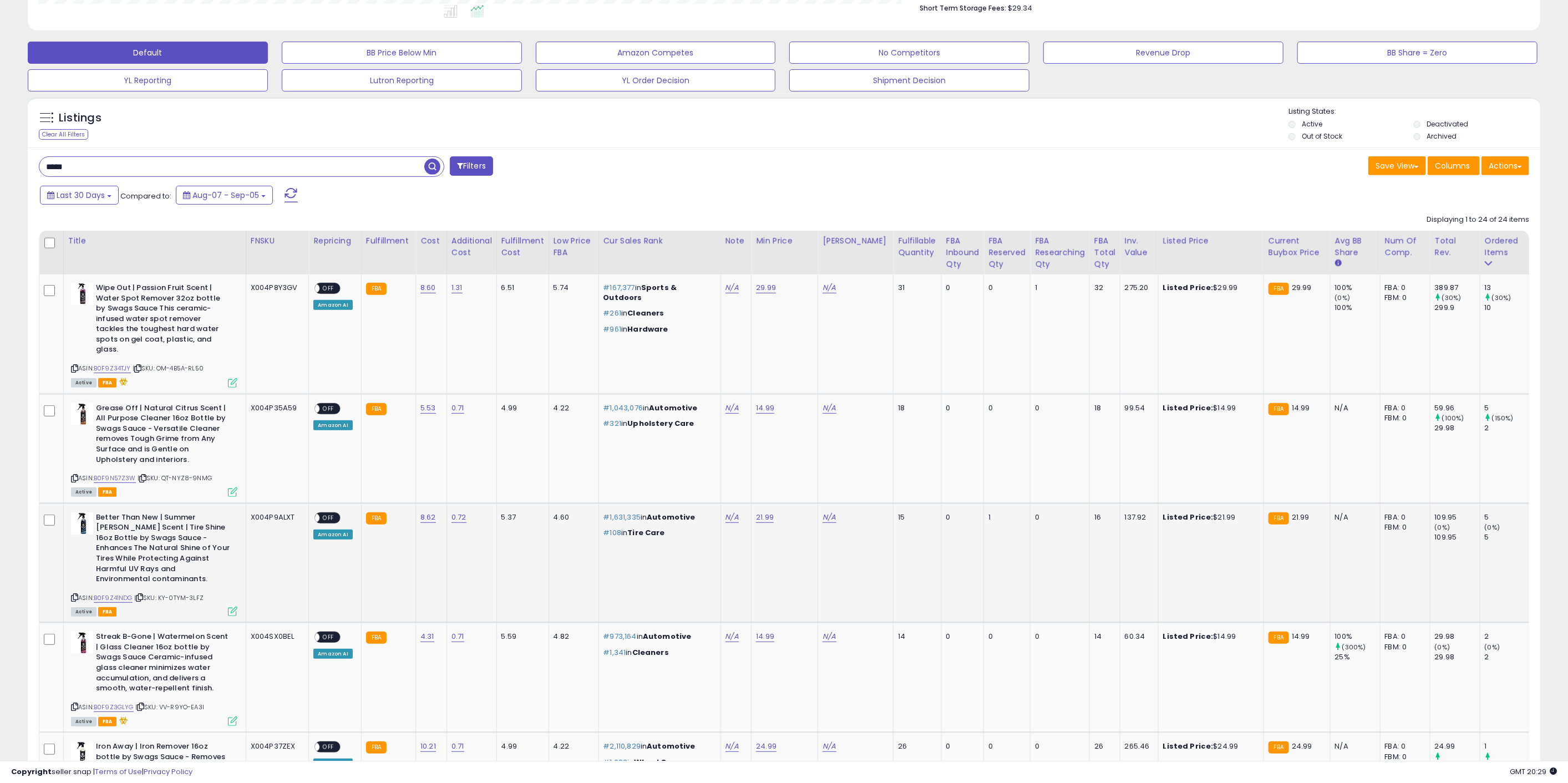
click at [1224, 512] on div "Listed Price: $21.99" at bounding box center [1209, 517] width 92 height 10
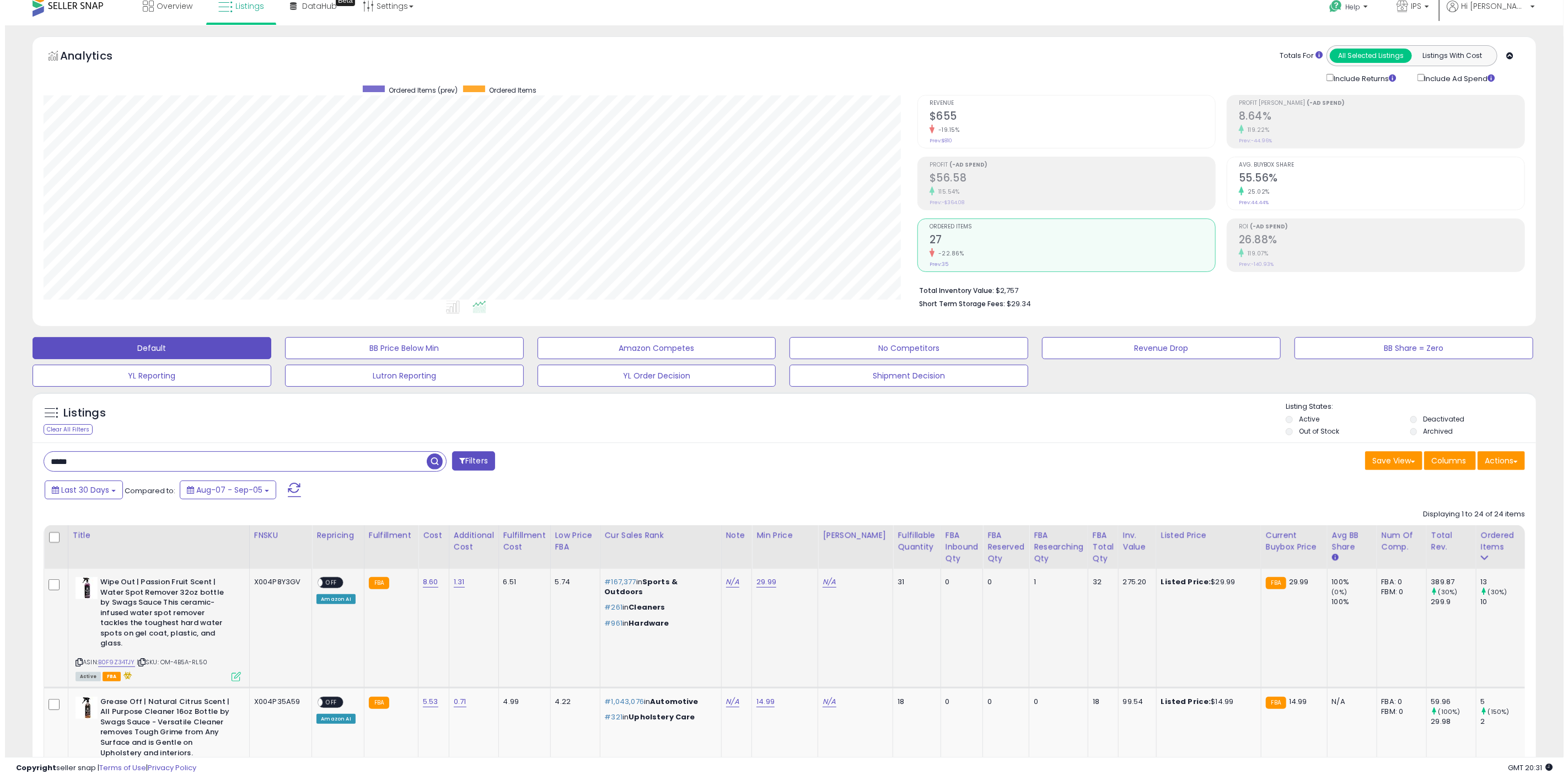
scroll to position [0, 0]
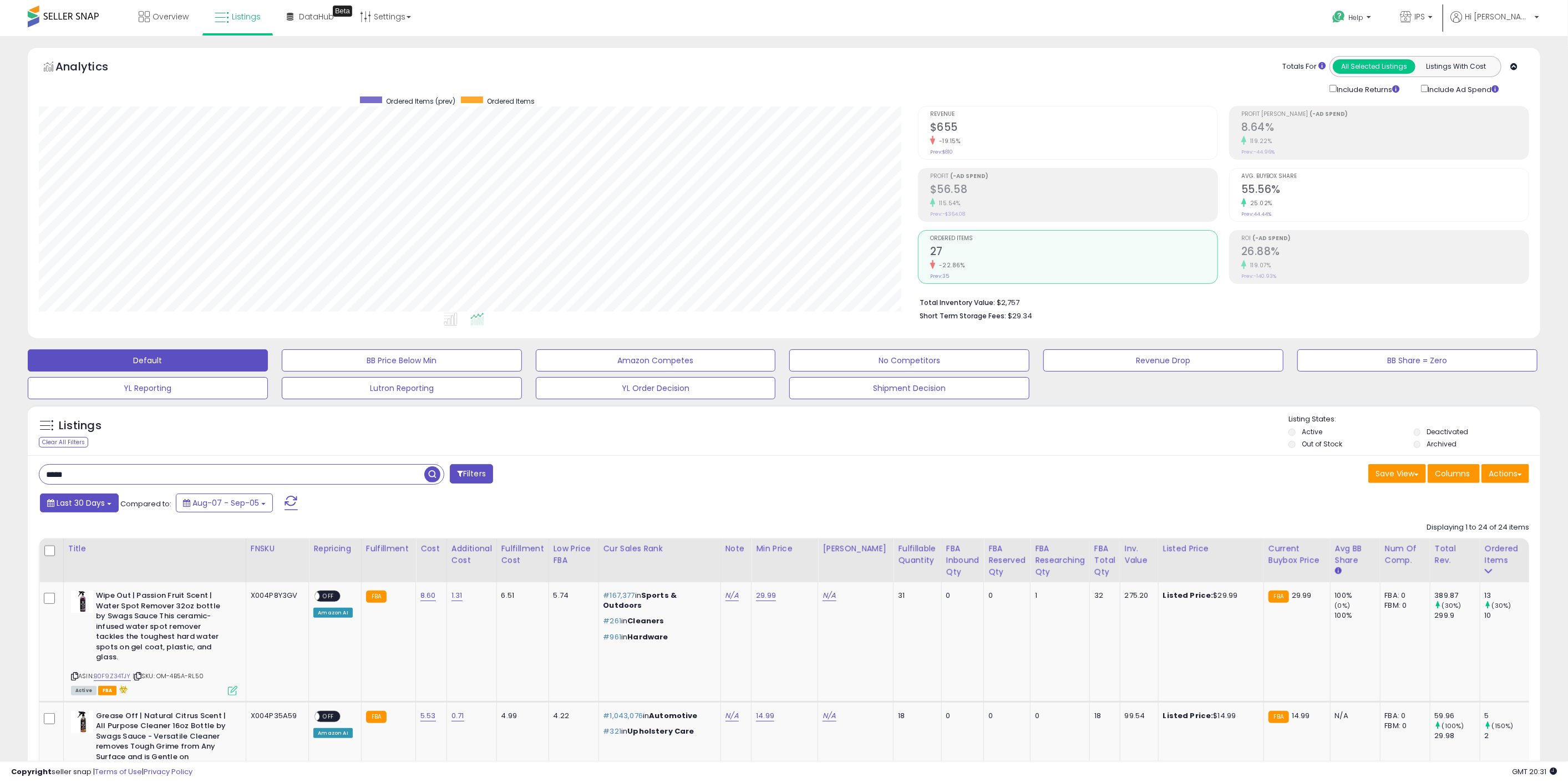
click at [63, 494] on button "Last 30 Days" at bounding box center [80, 503] width 79 height 19
click at [77, 608] on input "**********" at bounding box center [70, 603] width 41 height 16
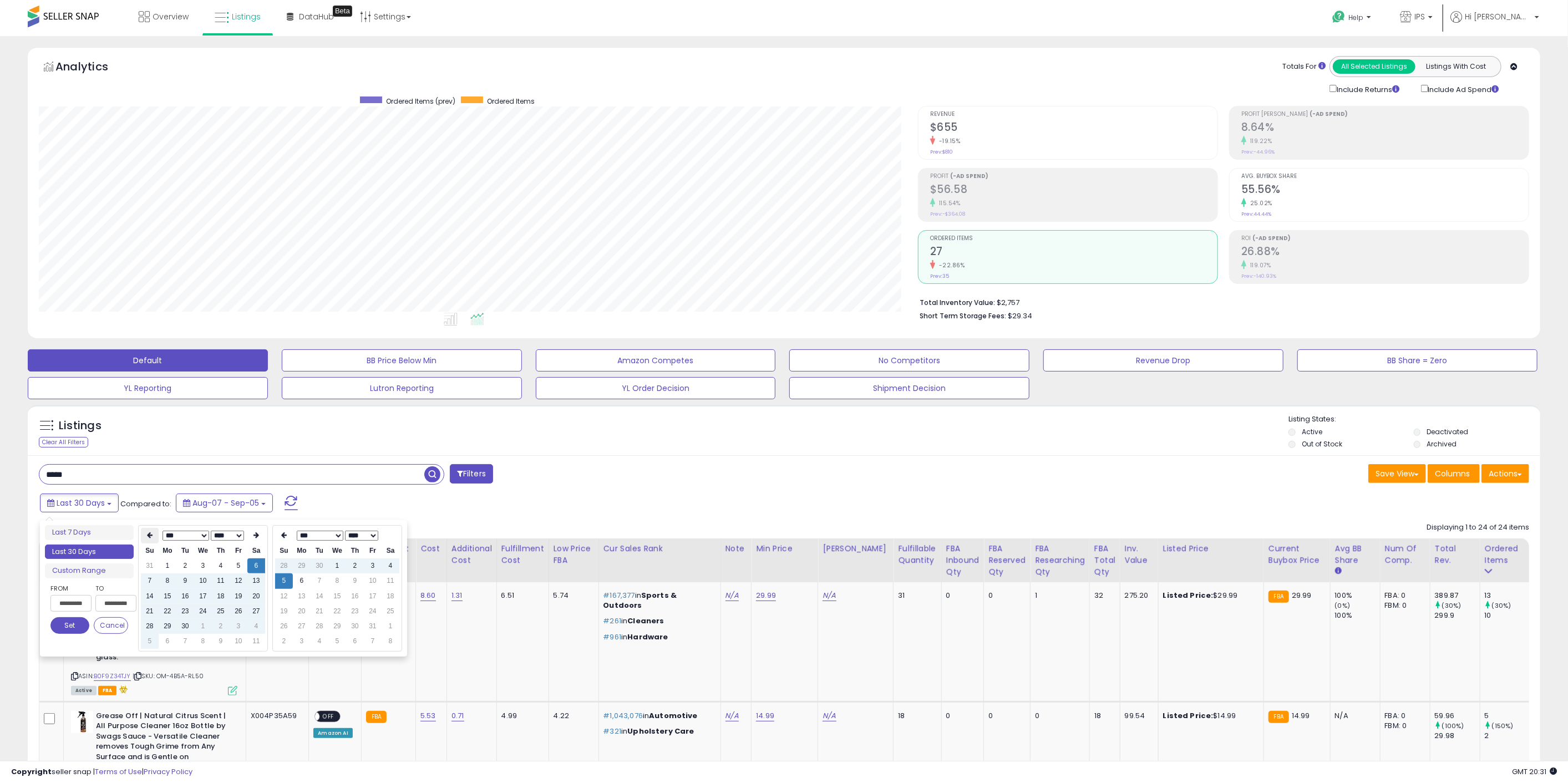
click at [152, 537] on icon at bounding box center [149, 535] width 5 height 7
click at [218, 562] on td "1" at bounding box center [221, 566] width 18 height 15
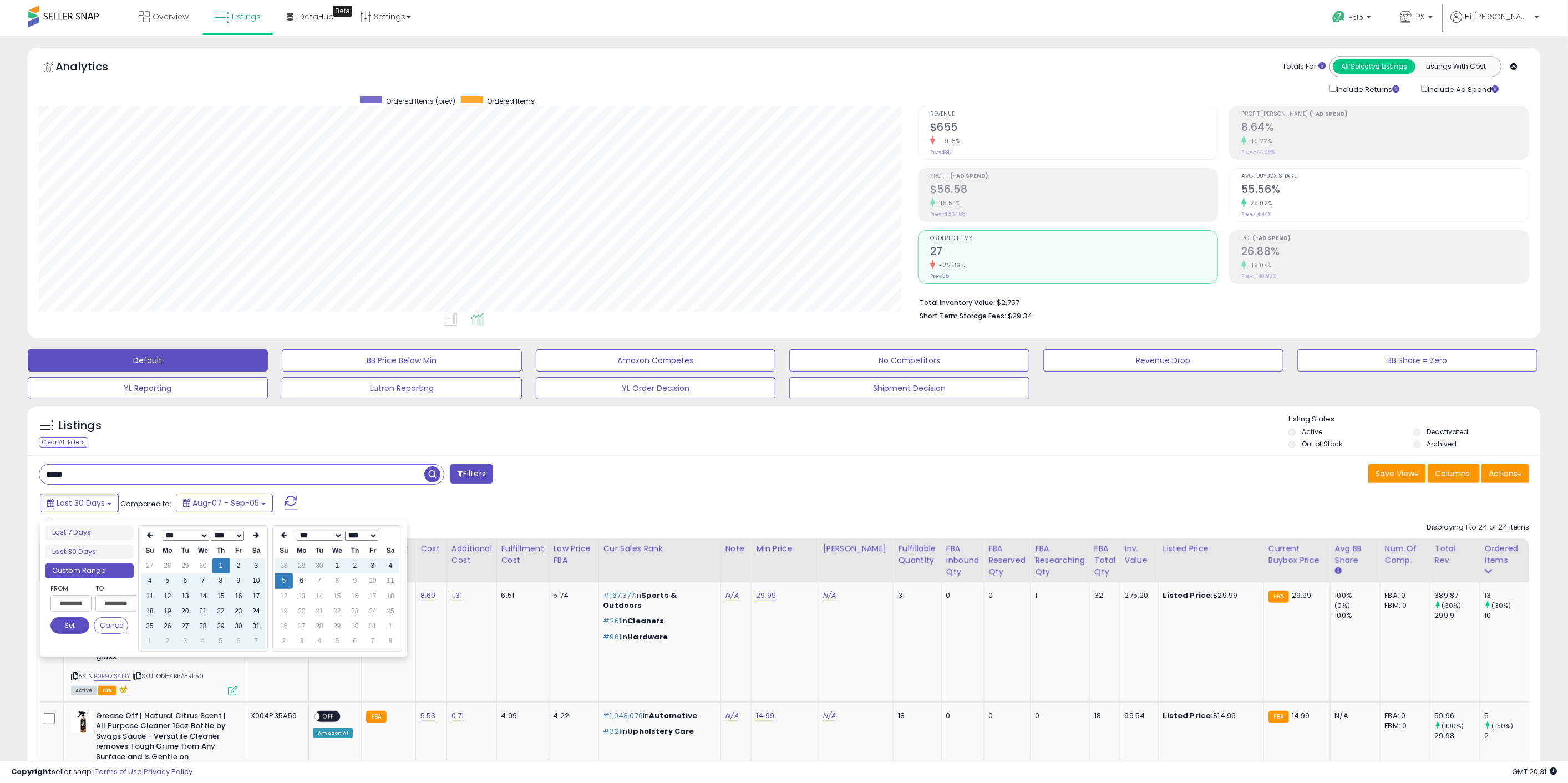
type input "**********"
click at [67, 627] on button "Set" at bounding box center [70, 624] width 39 height 16
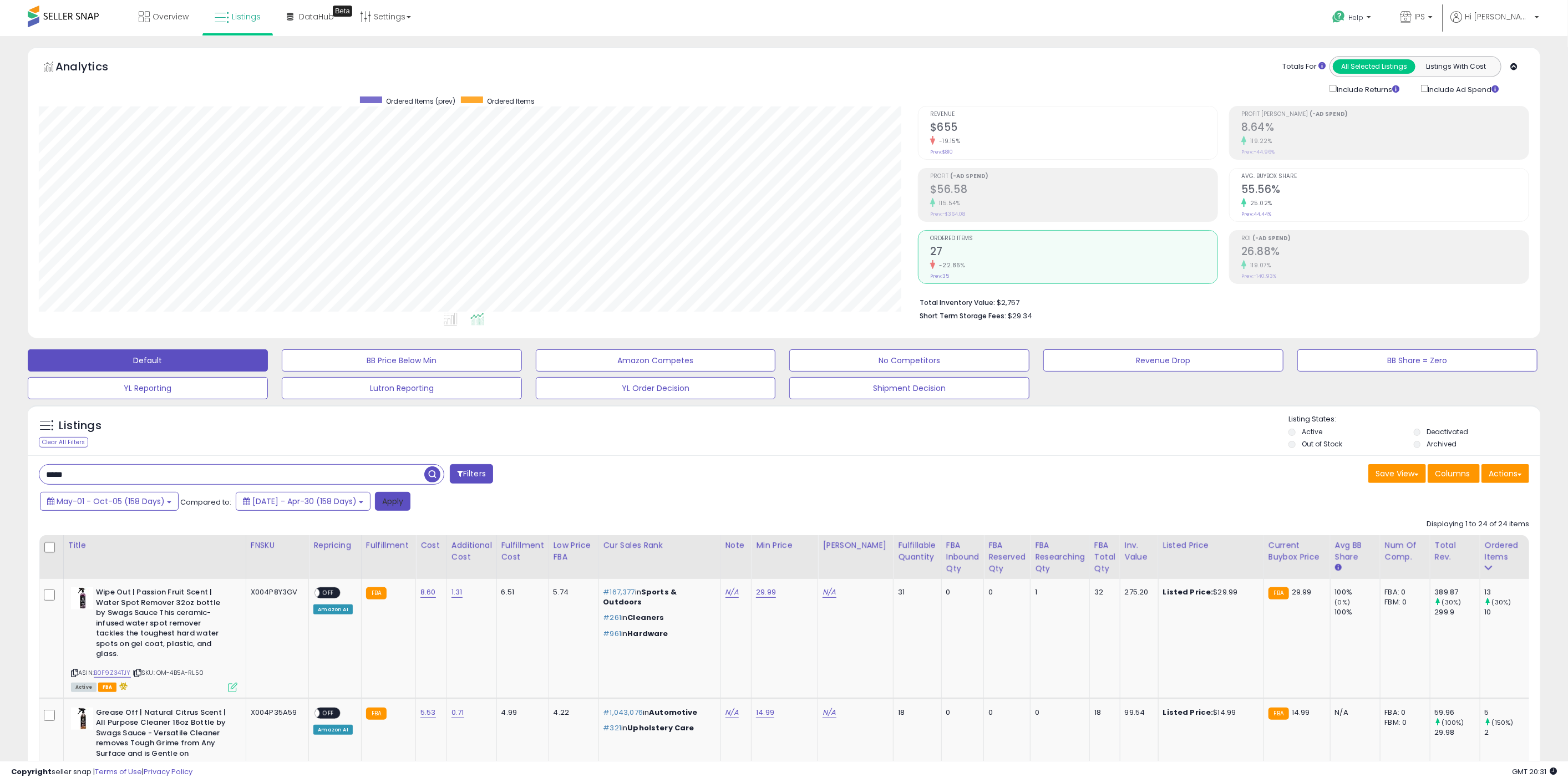
click at [410, 504] on button "Apply" at bounding box center [392, 501] width 36 height 19
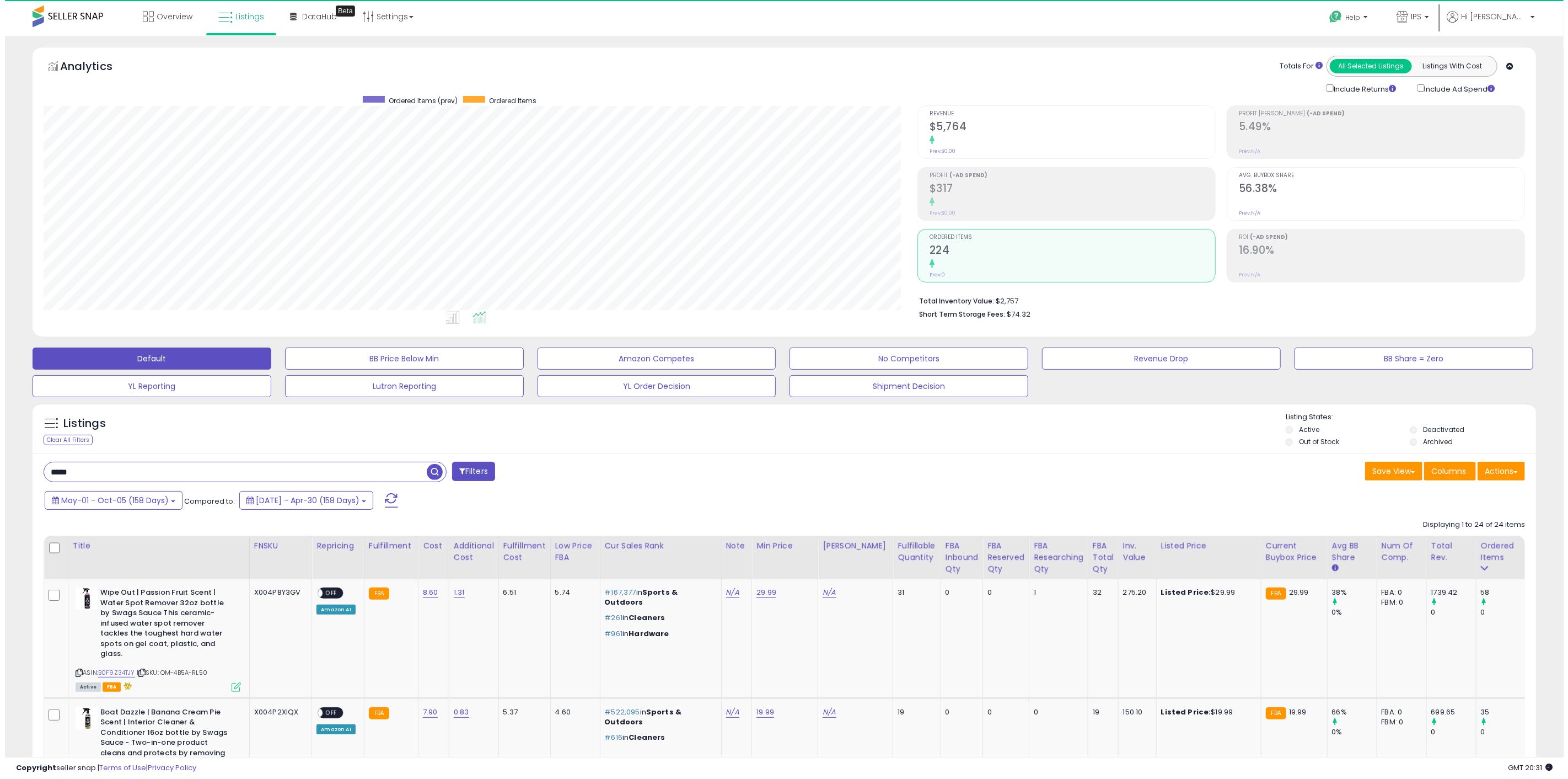
scroll to position [226, 874]
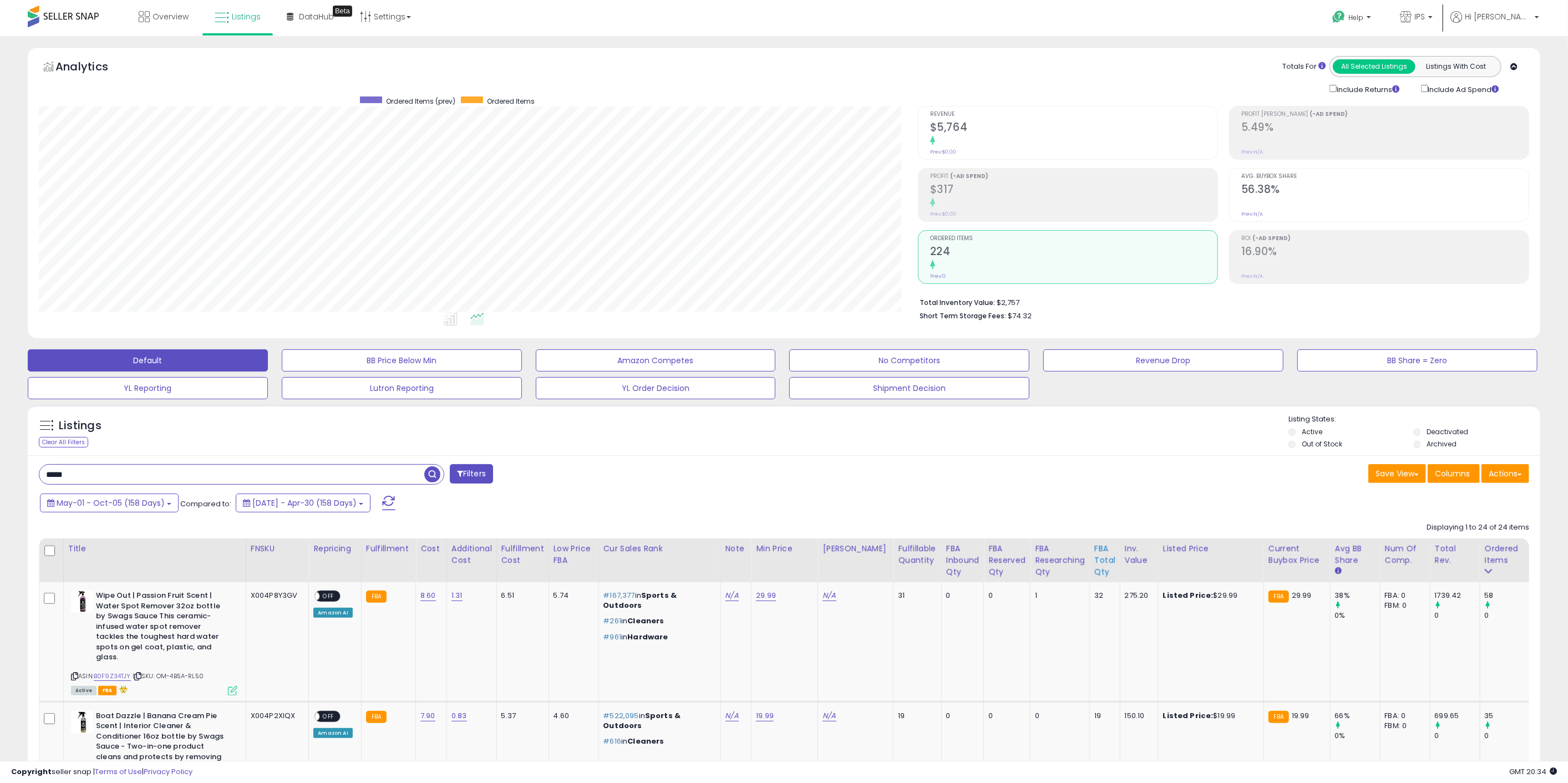
click at [1094, 559] on div "FBA Total Qty" at bounding box center [1104, 559] width 21 height 35
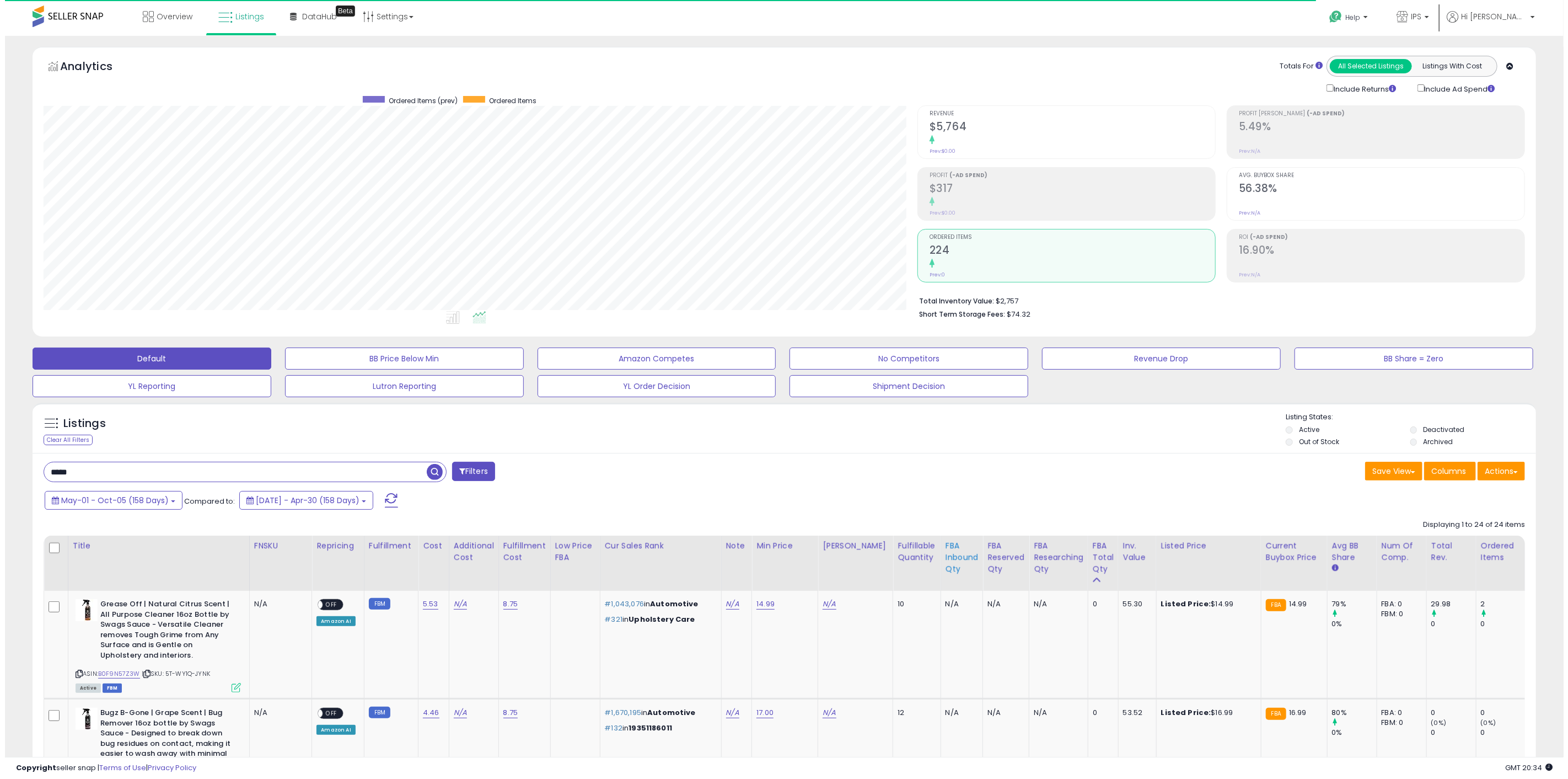
scroll to position [551313, 550391]
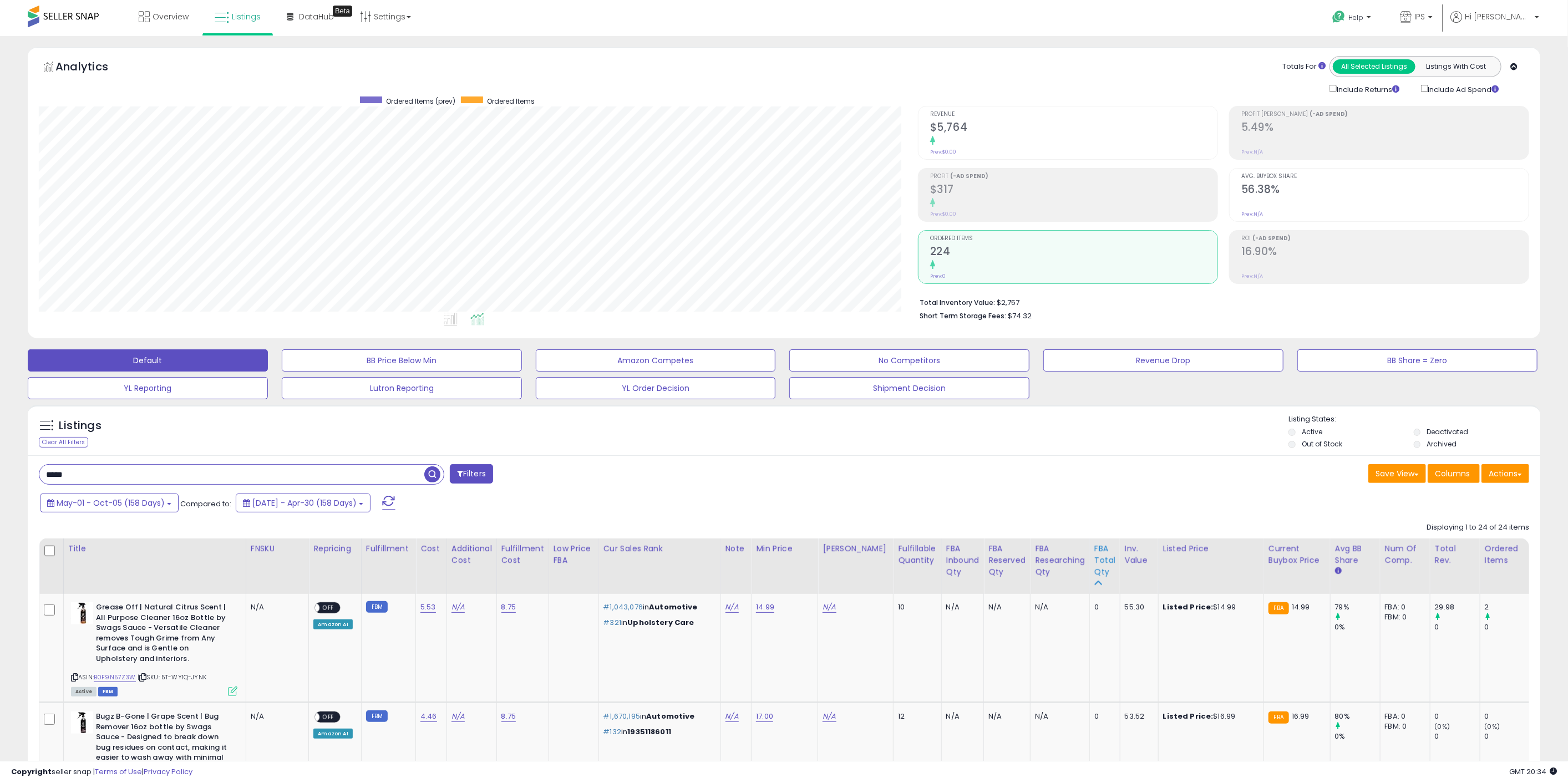
click at [1094, 553] on div "FBA Total Qty" at bounding box center [1104, 559] width 21 height 35
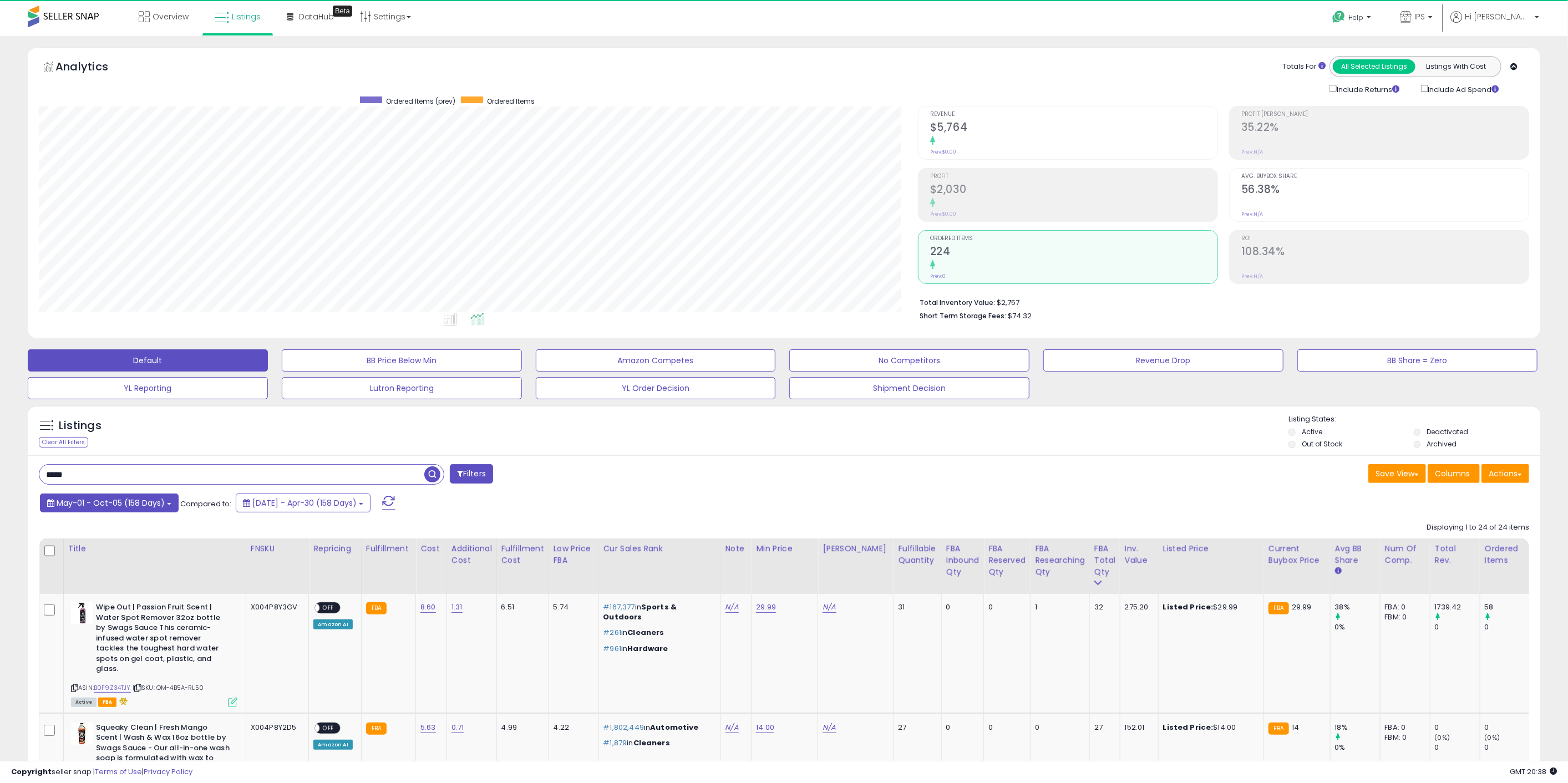
click at [70, 508] on span "May-01 - Oct-05 (158 Days)" at bounding box center [111, 503] width 108 height 11
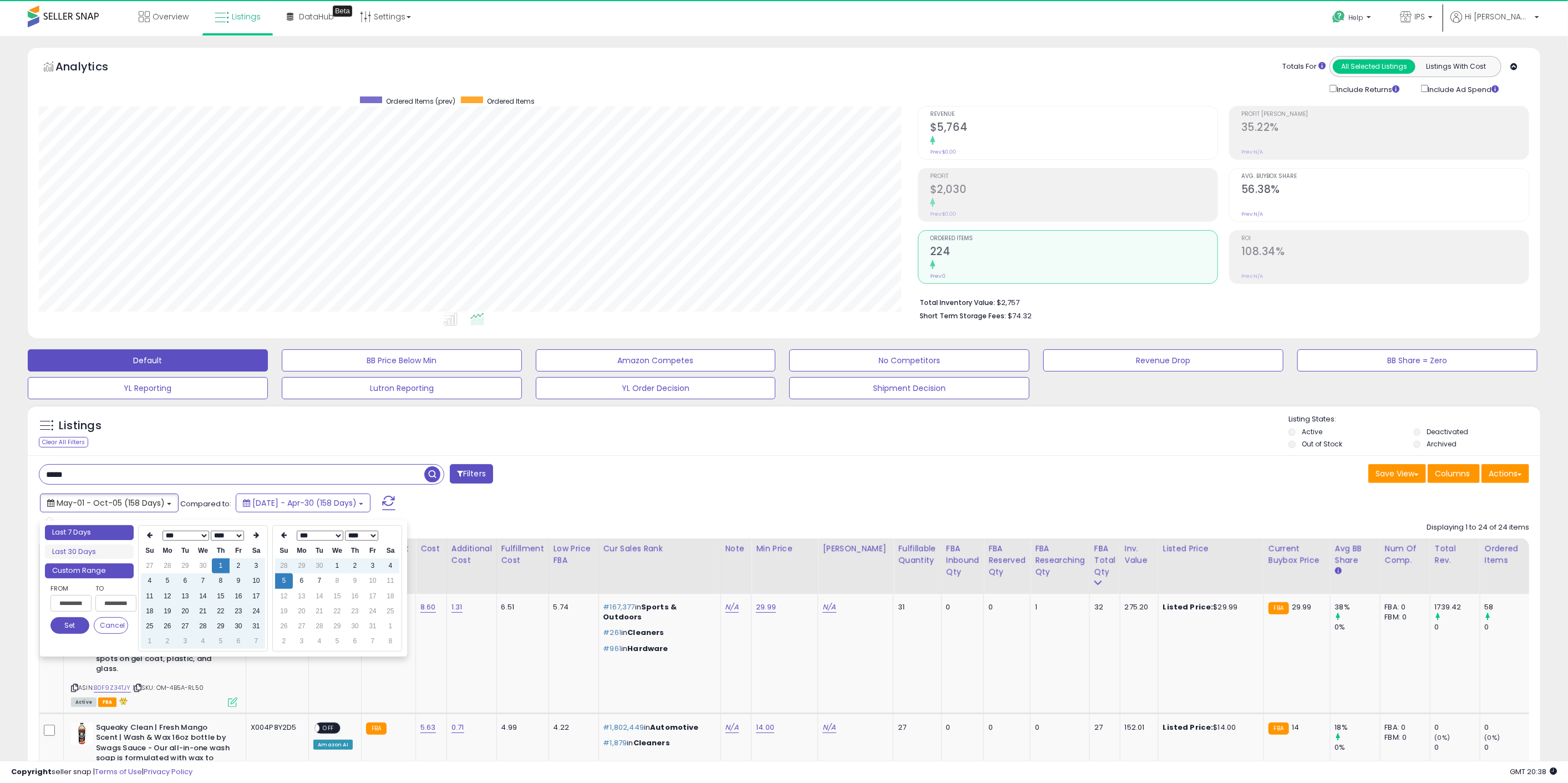
type input "**********"
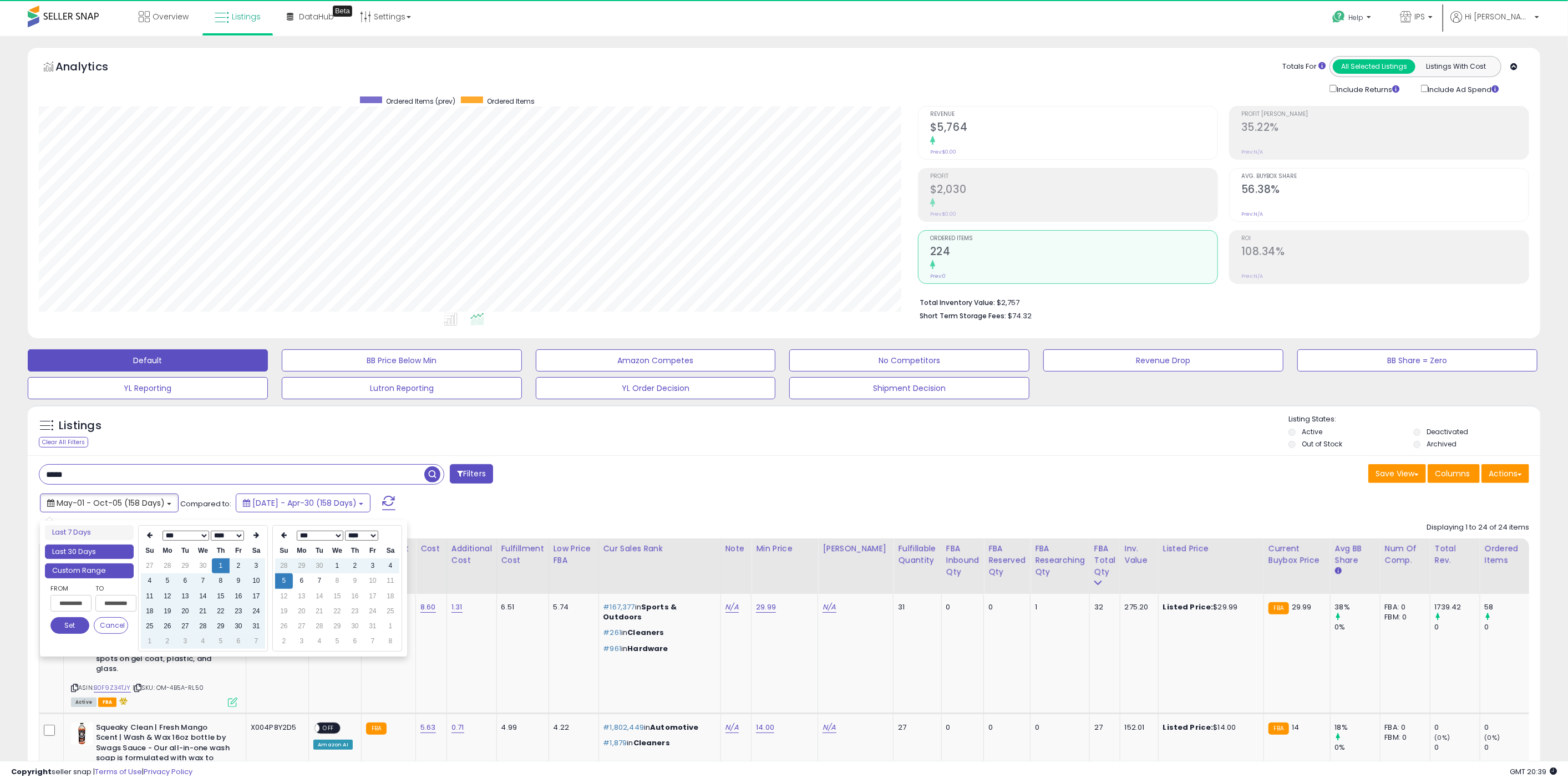
type input "**********"
click at [74, 545] on li "Last 30 Days" at bounding box center [89, 552] width 89 height 15
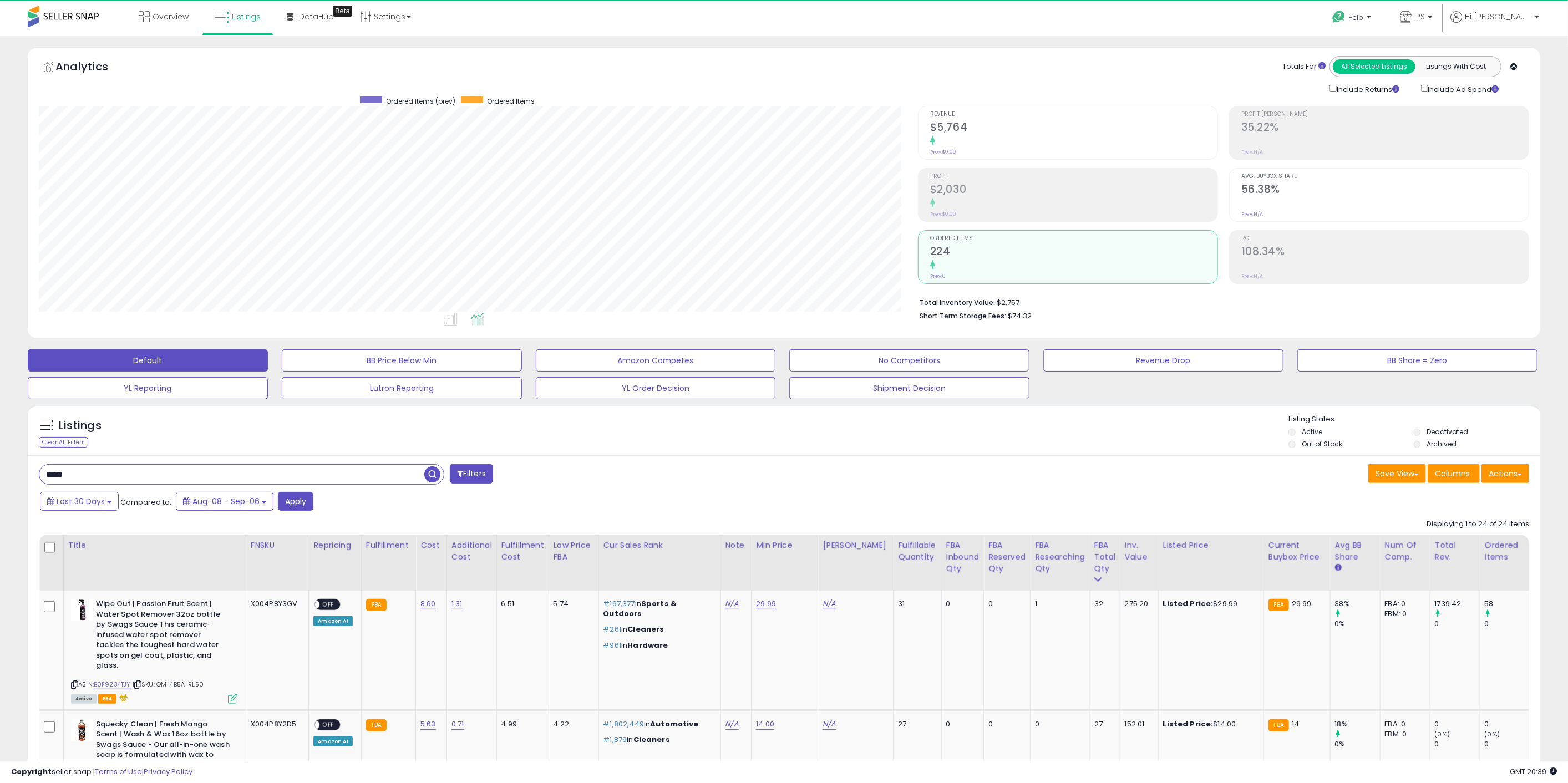
drag, startPoint x: 77, startPoint y: 674, endPoint x: 36, endPoint y: 642, distance: 52.0
click at [77, 682] on icon at bounding box center [74, 685] width 7 height 6
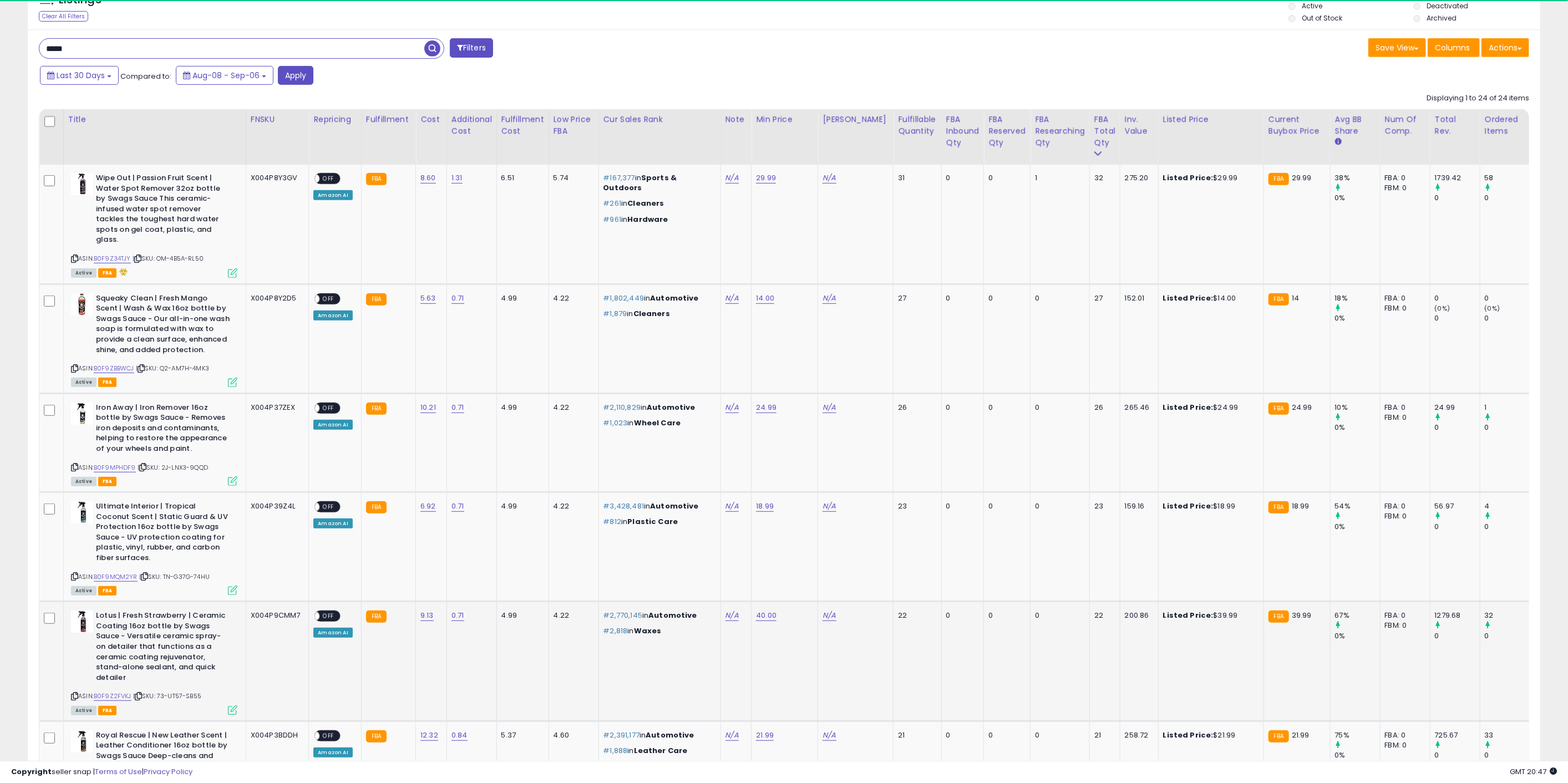
scroll to position [431, 0]
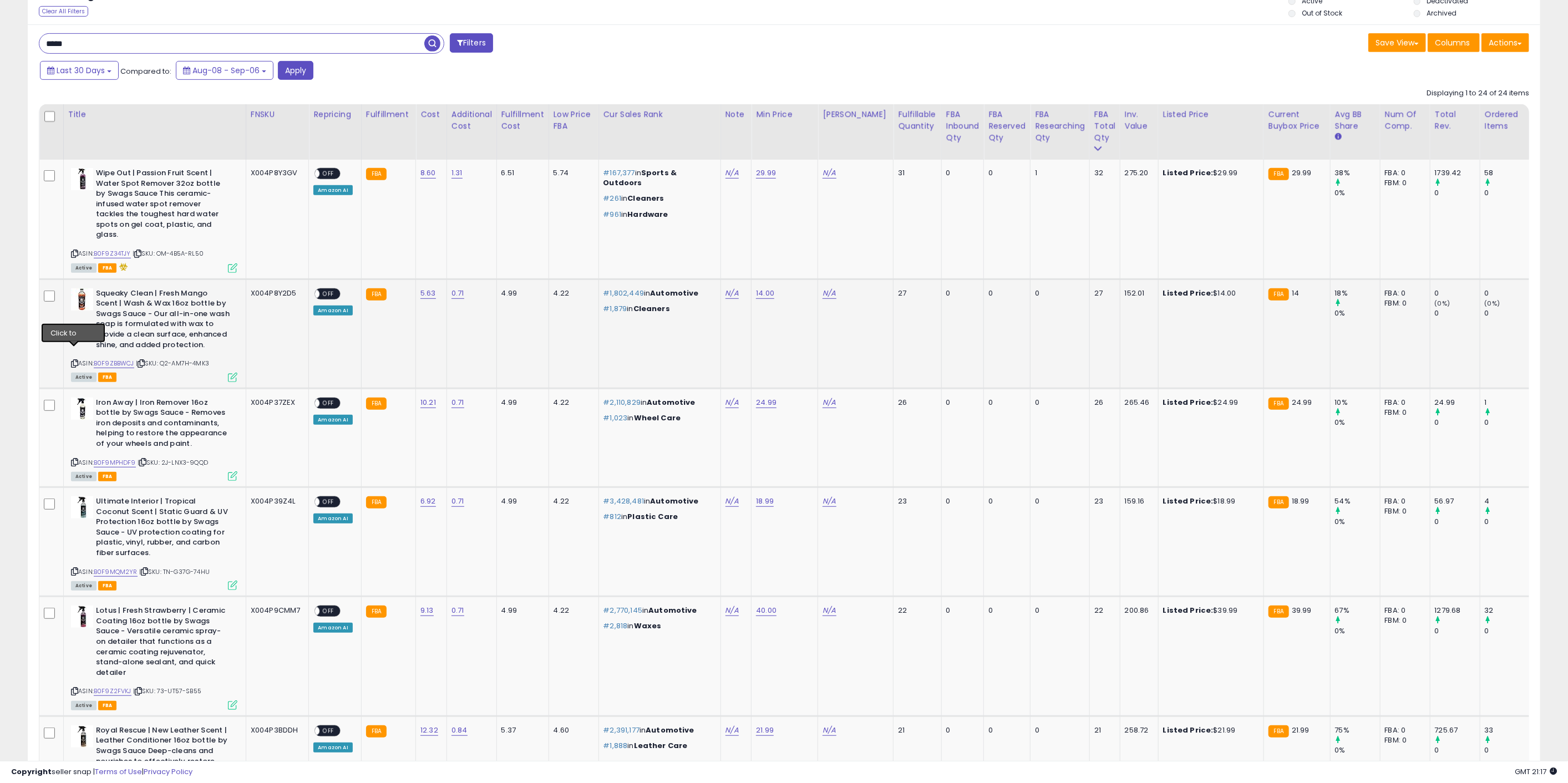
click at [71, 361] on icon at bounding box center [74, 364] width 7 height 6
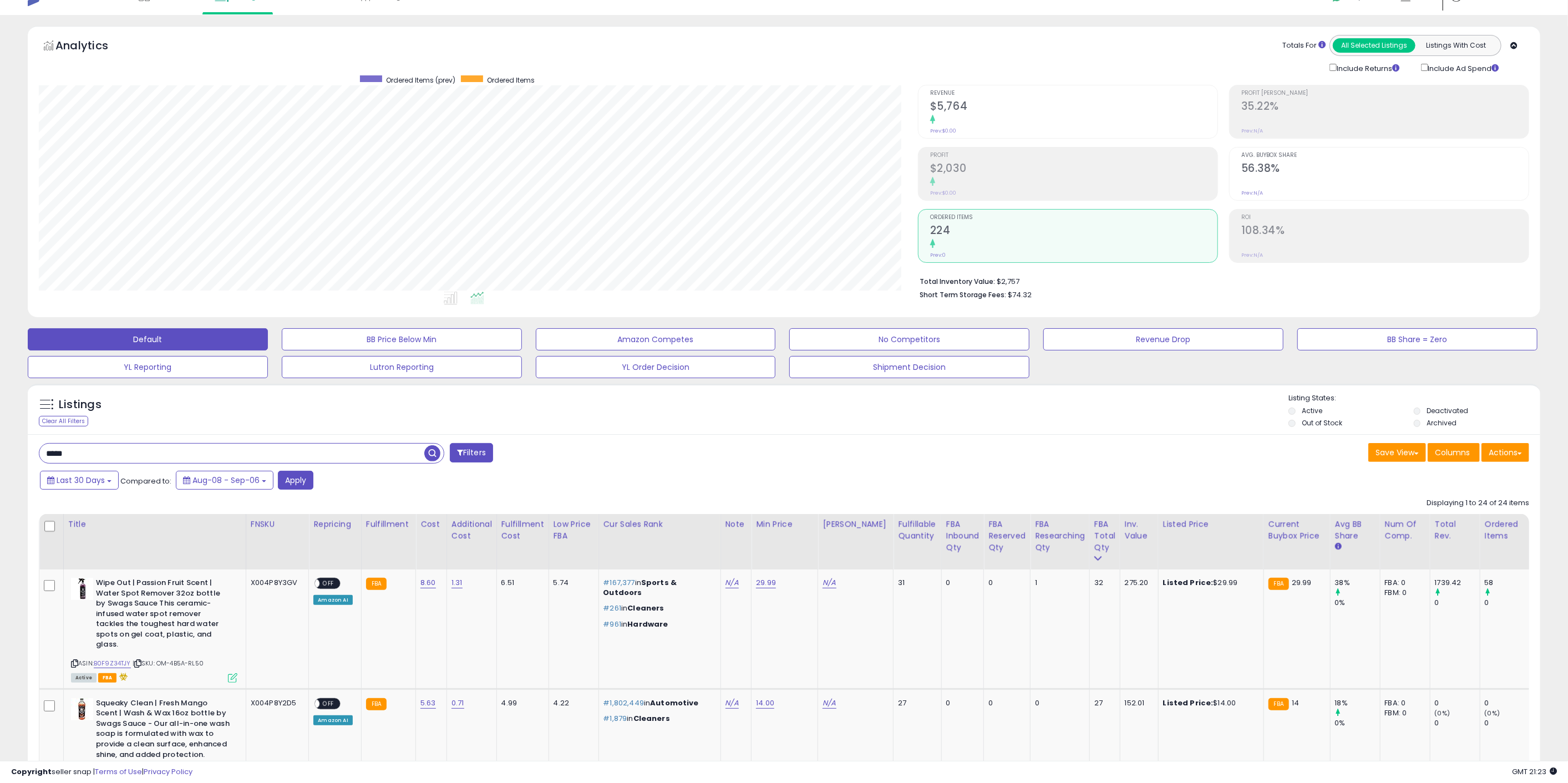
scroll to position [0, 0]
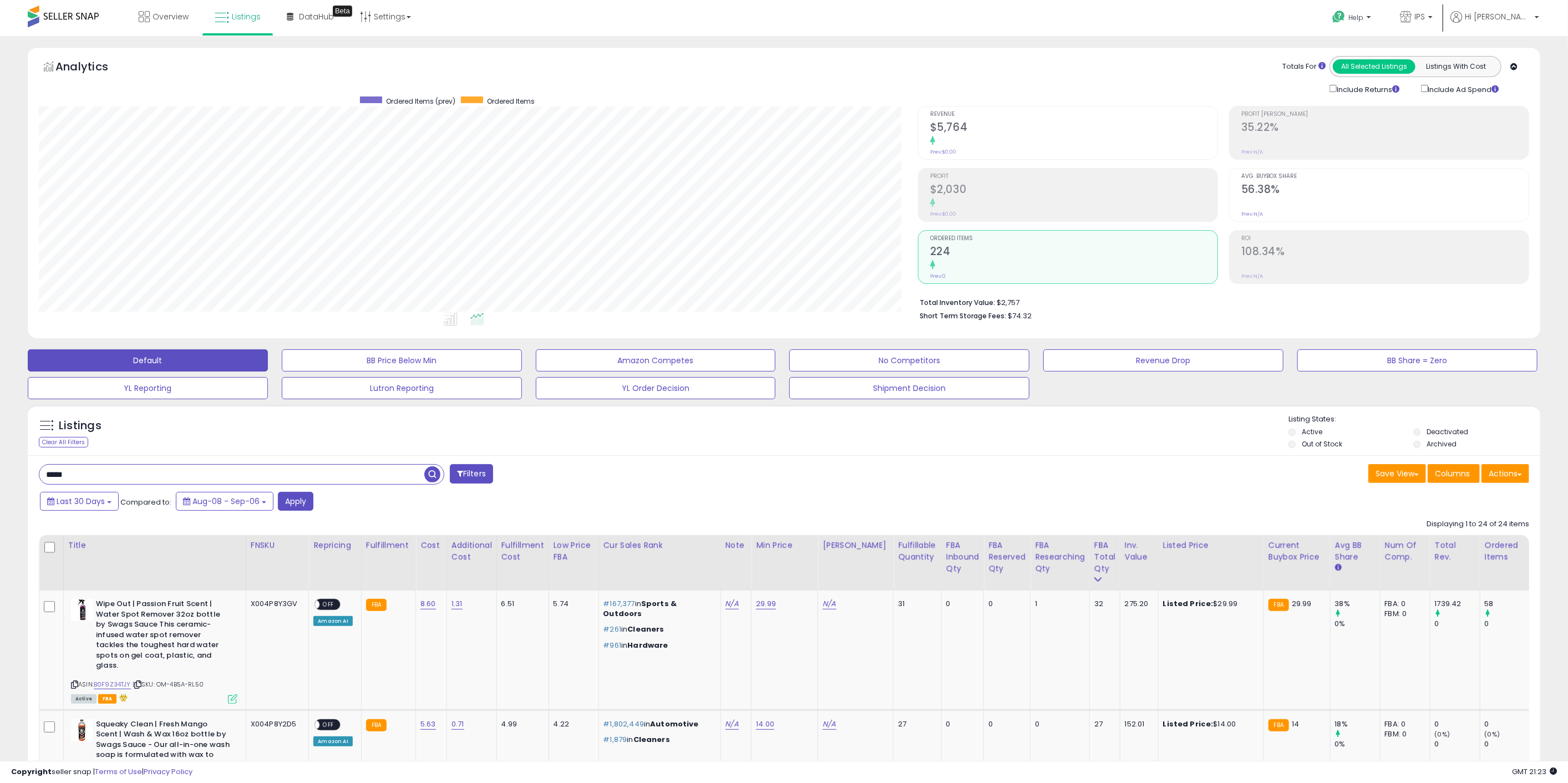
click at [686, 446] on div "Listings Clear All Filters Listing States:" at bounding box center [784, 433] width 1512 height 38
